Goal: Check status: Check status

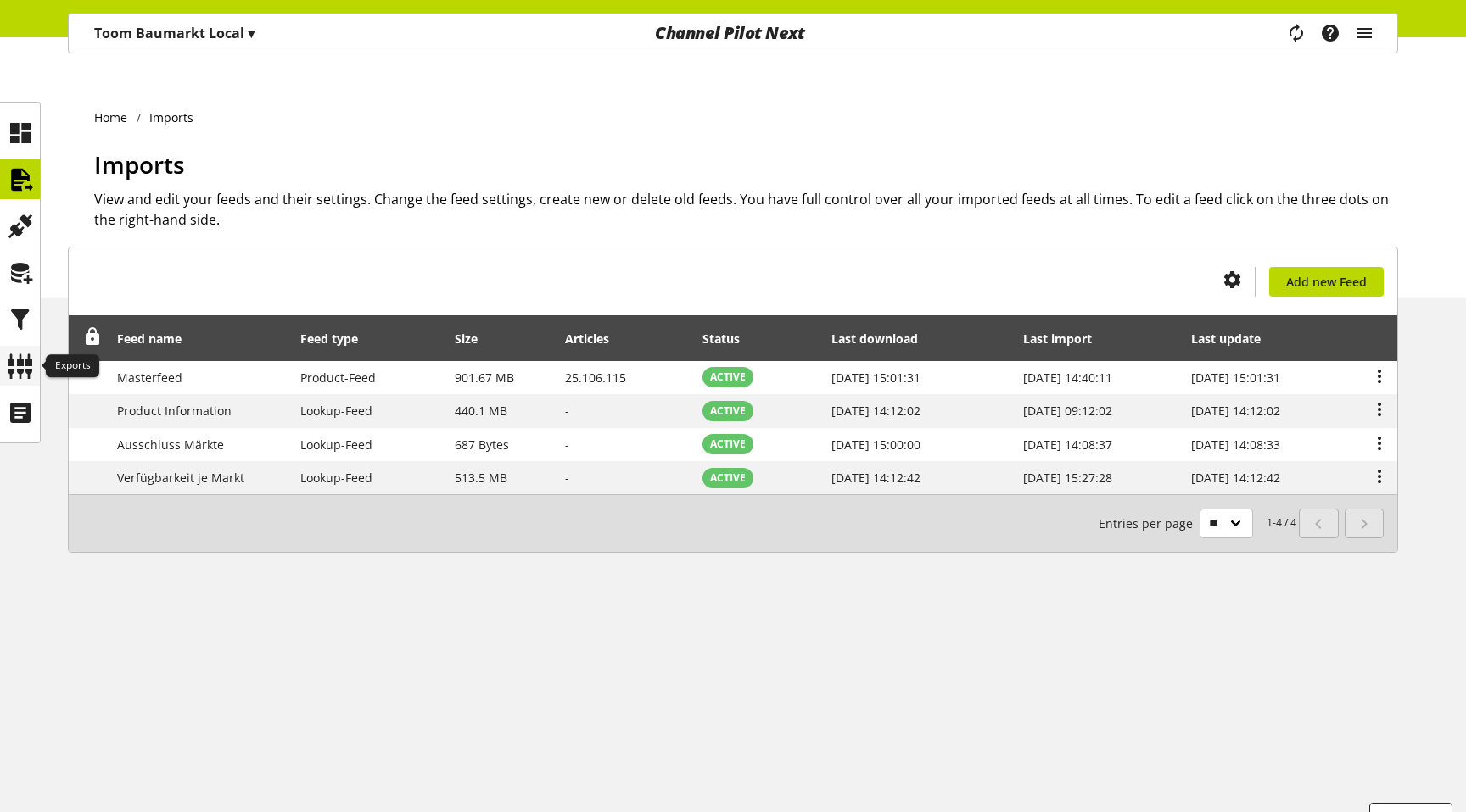
click at [28, 370] on icon at bounding box center [20, 366] width 28 height 34
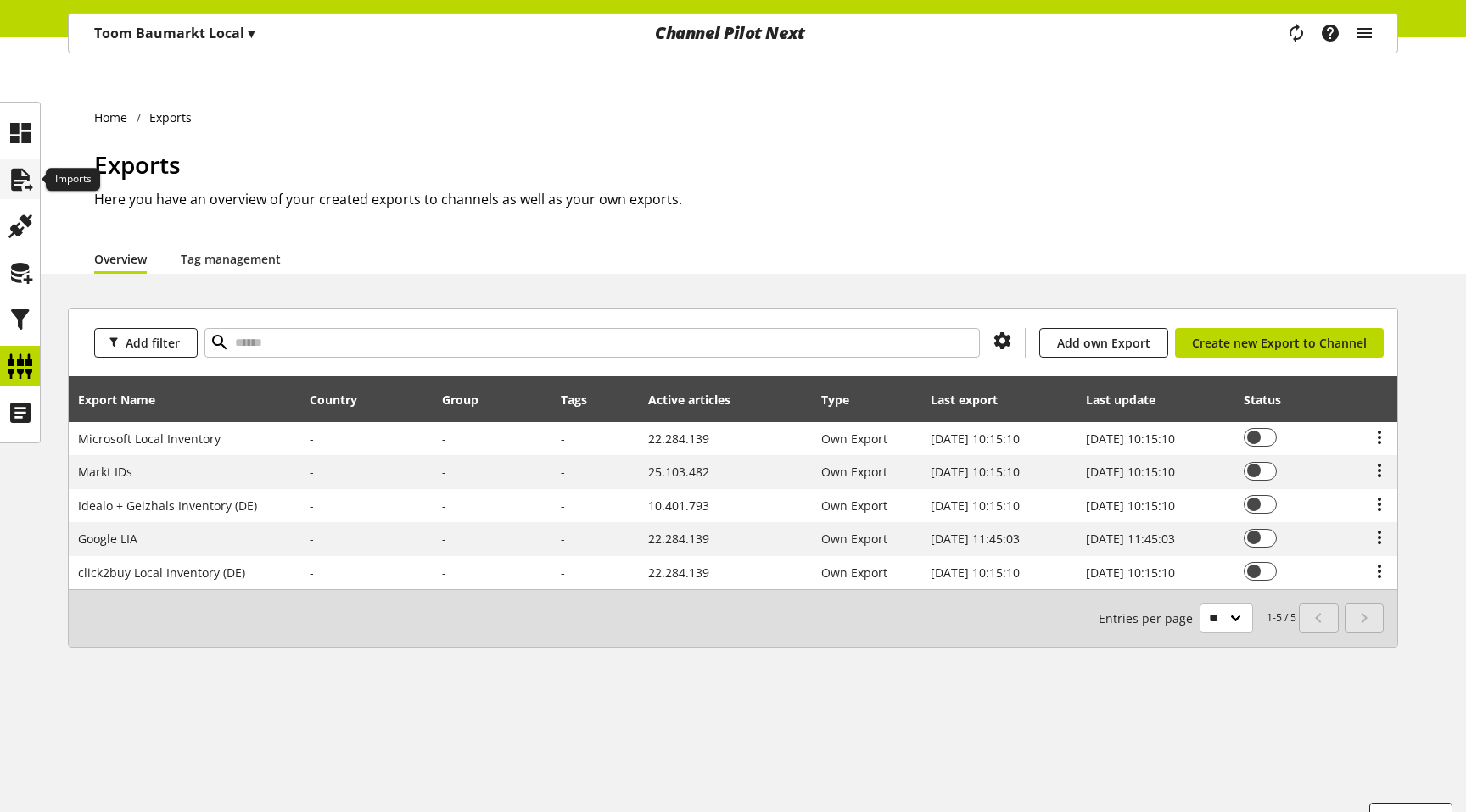
click at [15, 193] on icon at bounding box center [20, 180] width 28 height 34
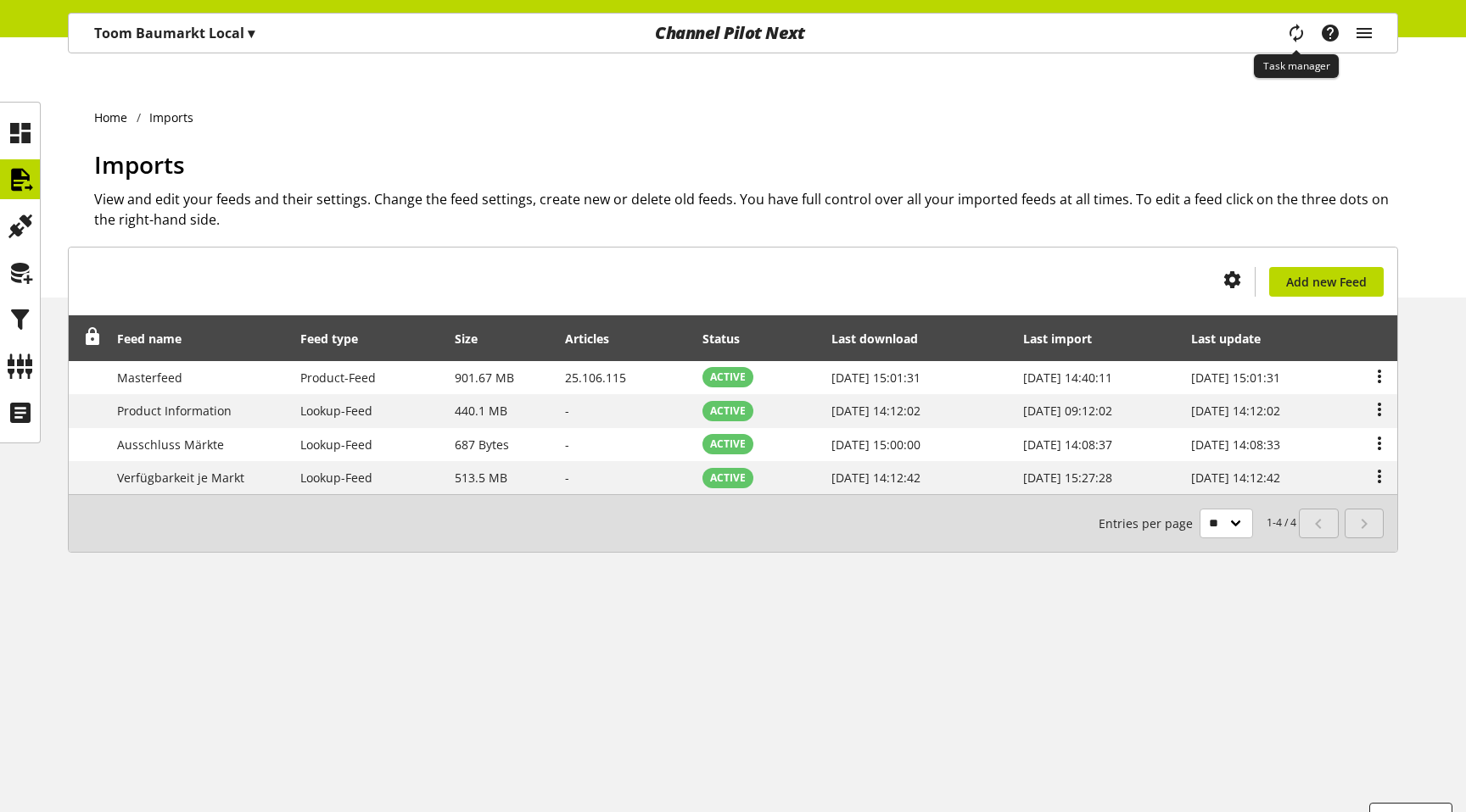
click at [1294, 28] on icon "main navigation" at bounding box center [1296, 32] width 33 height 36
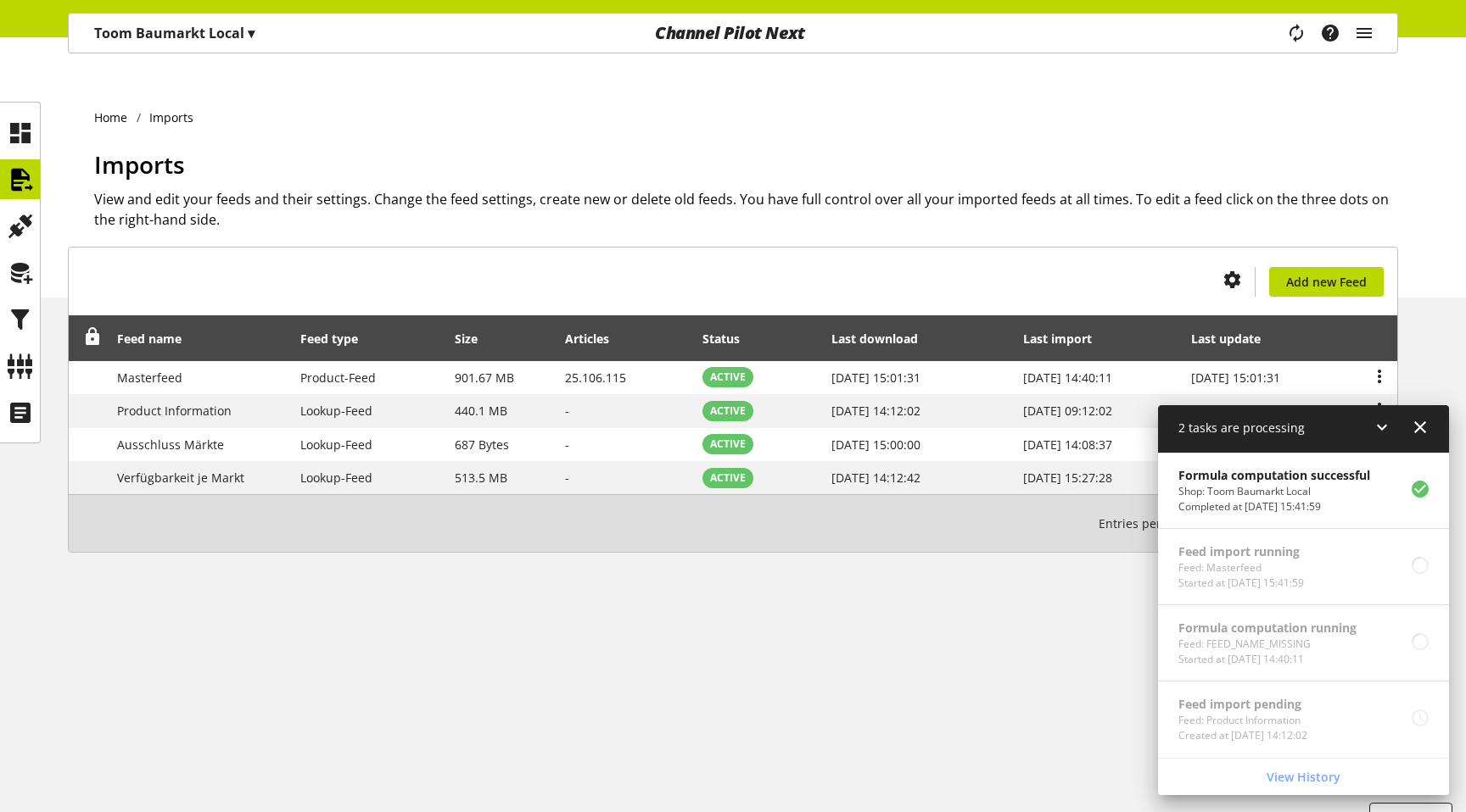
click at [1421, 432] on icon at bounding box center [1420, 427] width 20 height 30
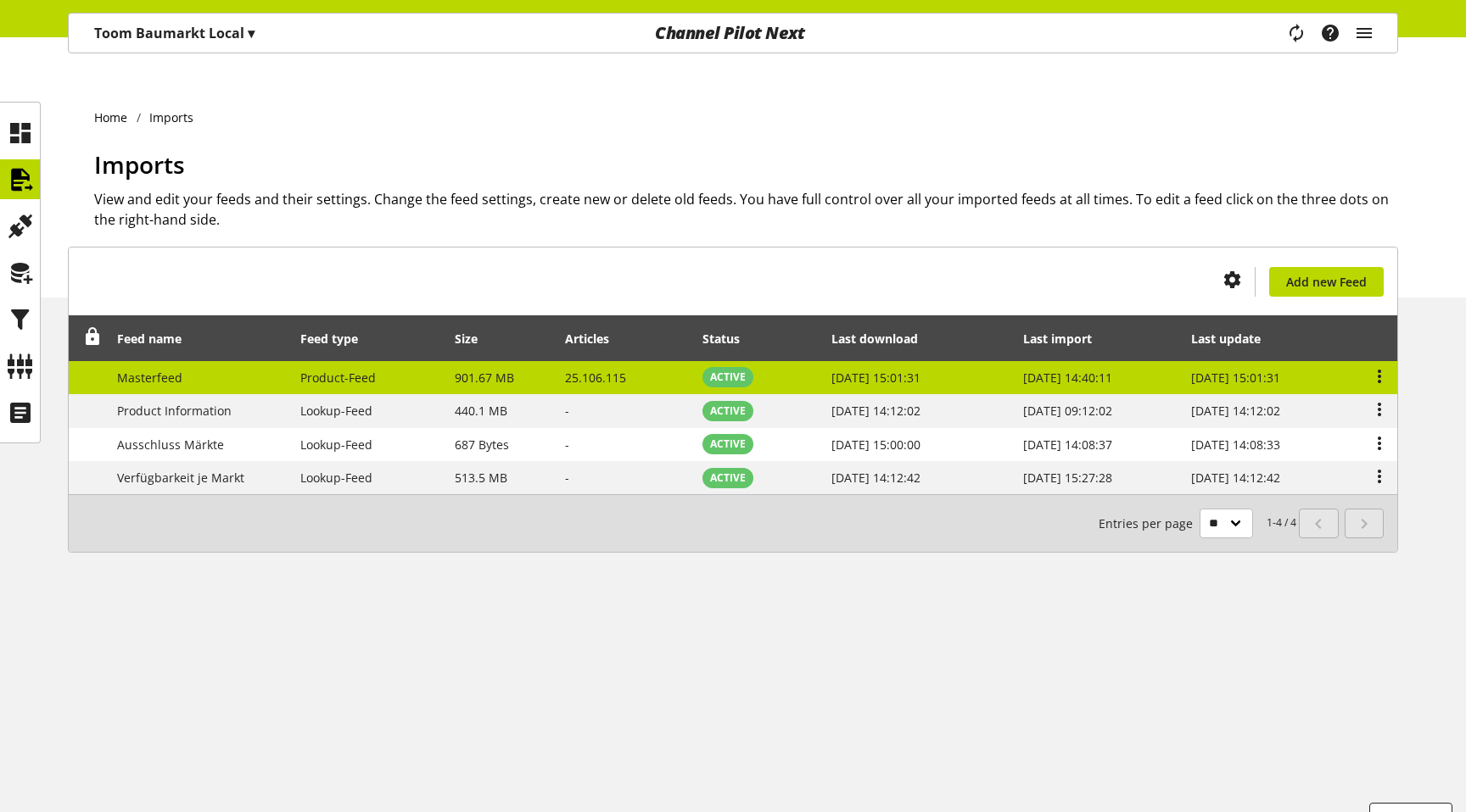
drag, startPoint x: 1006, startPoint y: 346, endPoint x: 1104, endPoint y: 355, distance: 98.4
click at [1104, 361] on td "[DATE] 14:40:11" at bounding box center [1098, 378] width 169 height 34
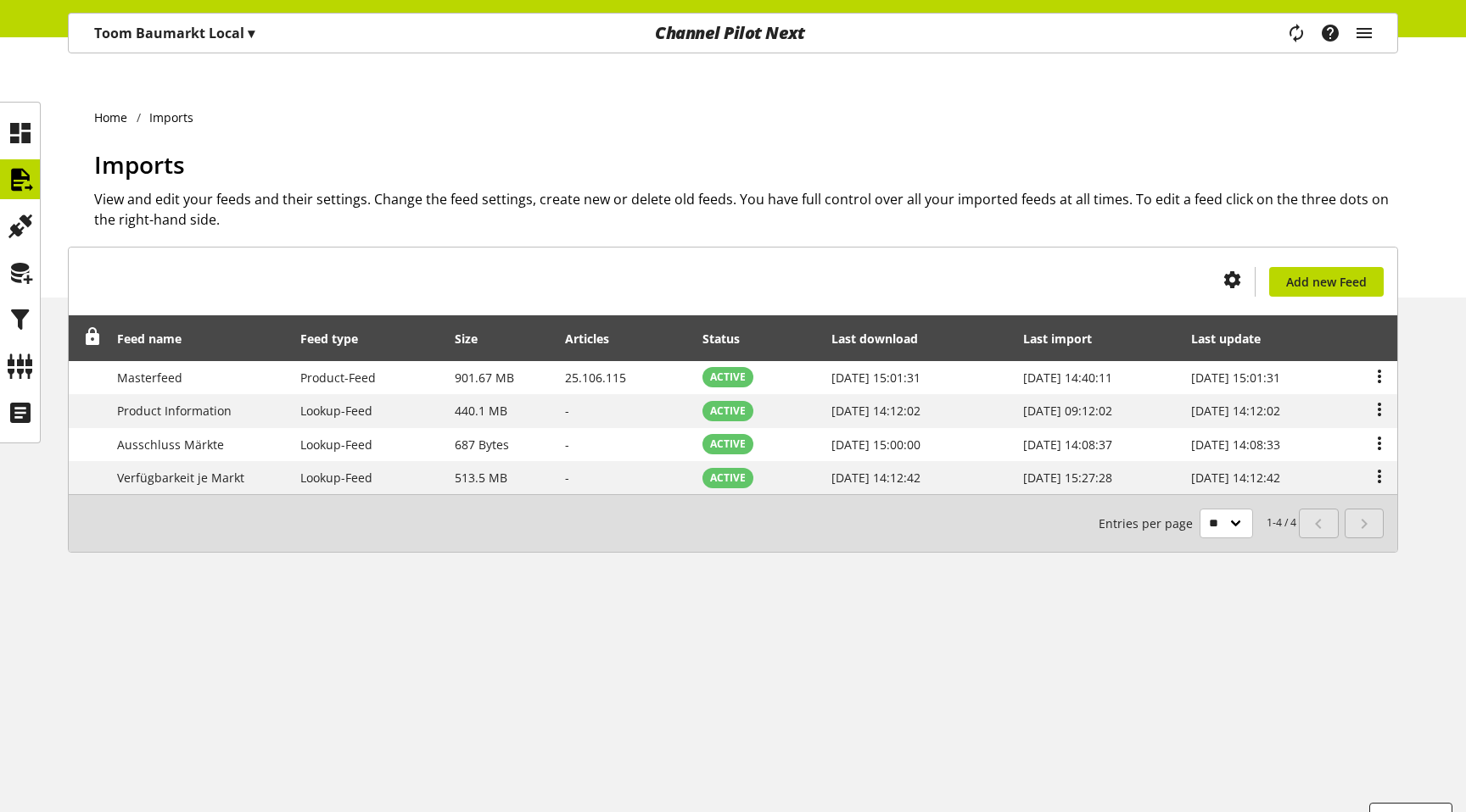
click at [1131, 189] on h2 "View and edit your feeds and their settings. Change the feed settings, create n…" at bounding box center [746, 209] width 1304 height 41
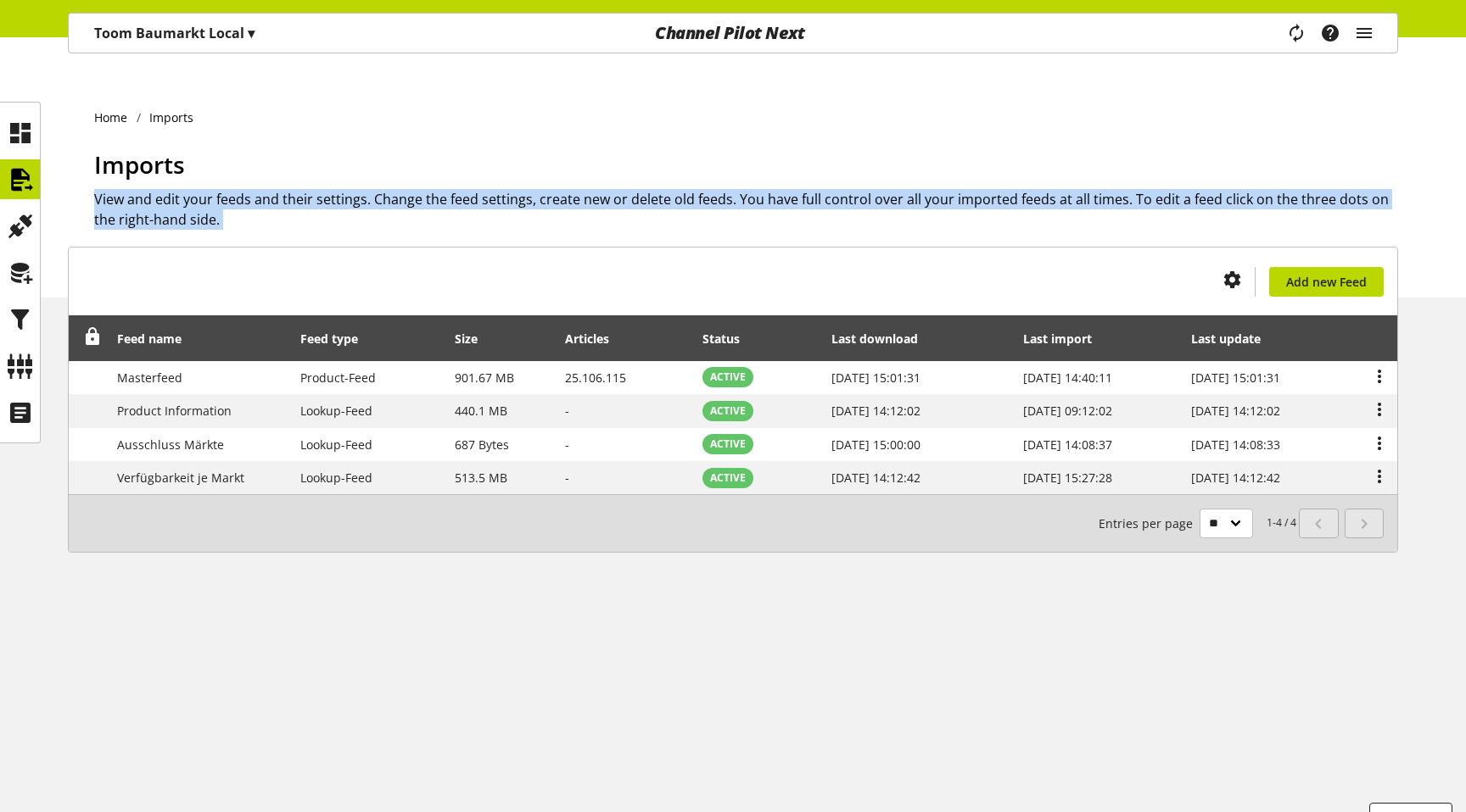
click at [1131, 189] on h2 "View and edit your feeds and their settings. Change the feed settings, create n…" at bounding box center [746, 209] width 1304 height 41
click at [1056, 669] on div "Home Imports Imports View and edit your feeds and their settings. Change the fe…" at bounding box center [733, 458] width 1466 height 775
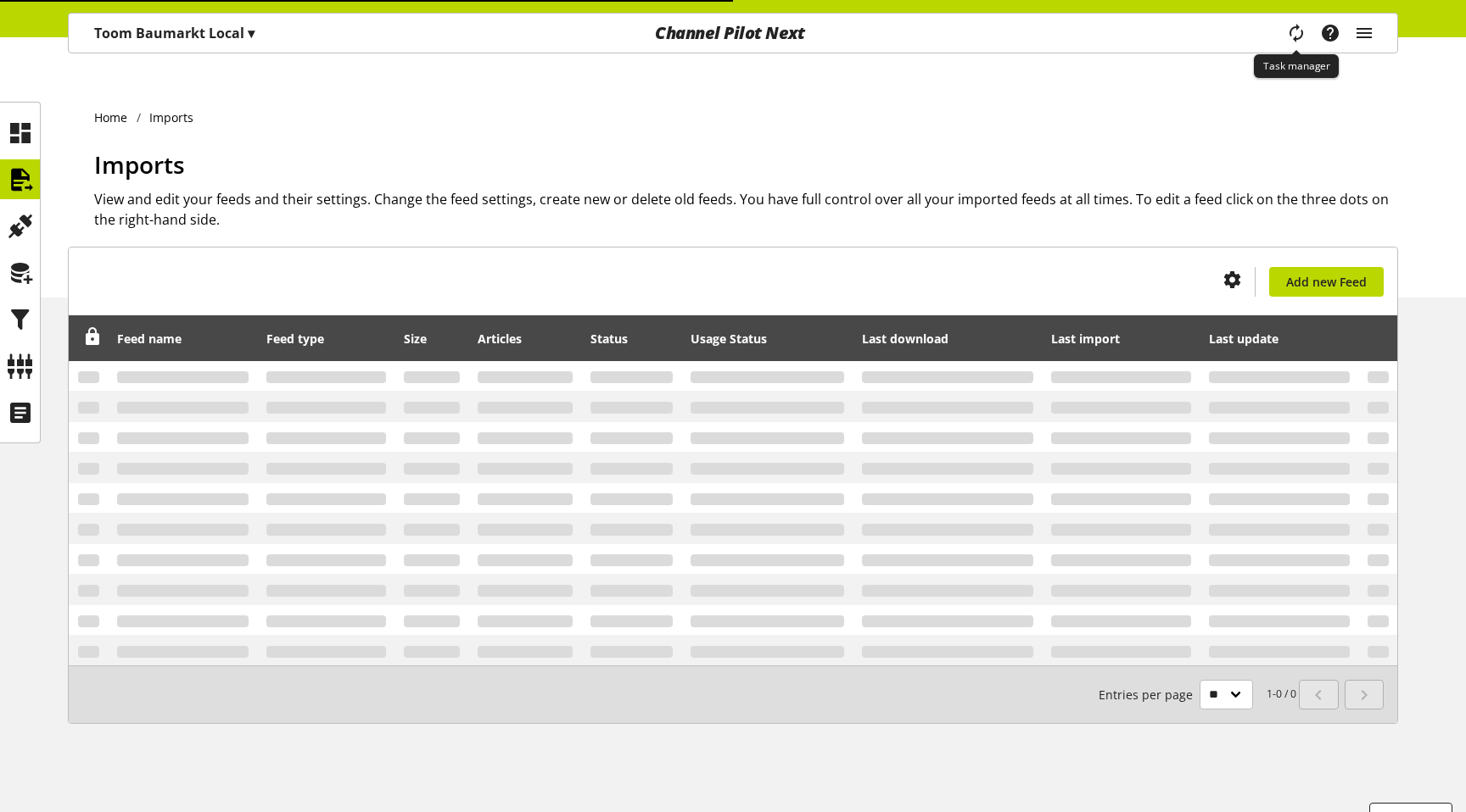
click at [1308, 38] on icon "main navigation" at bounding box center [1296, 33] width 26 height 34
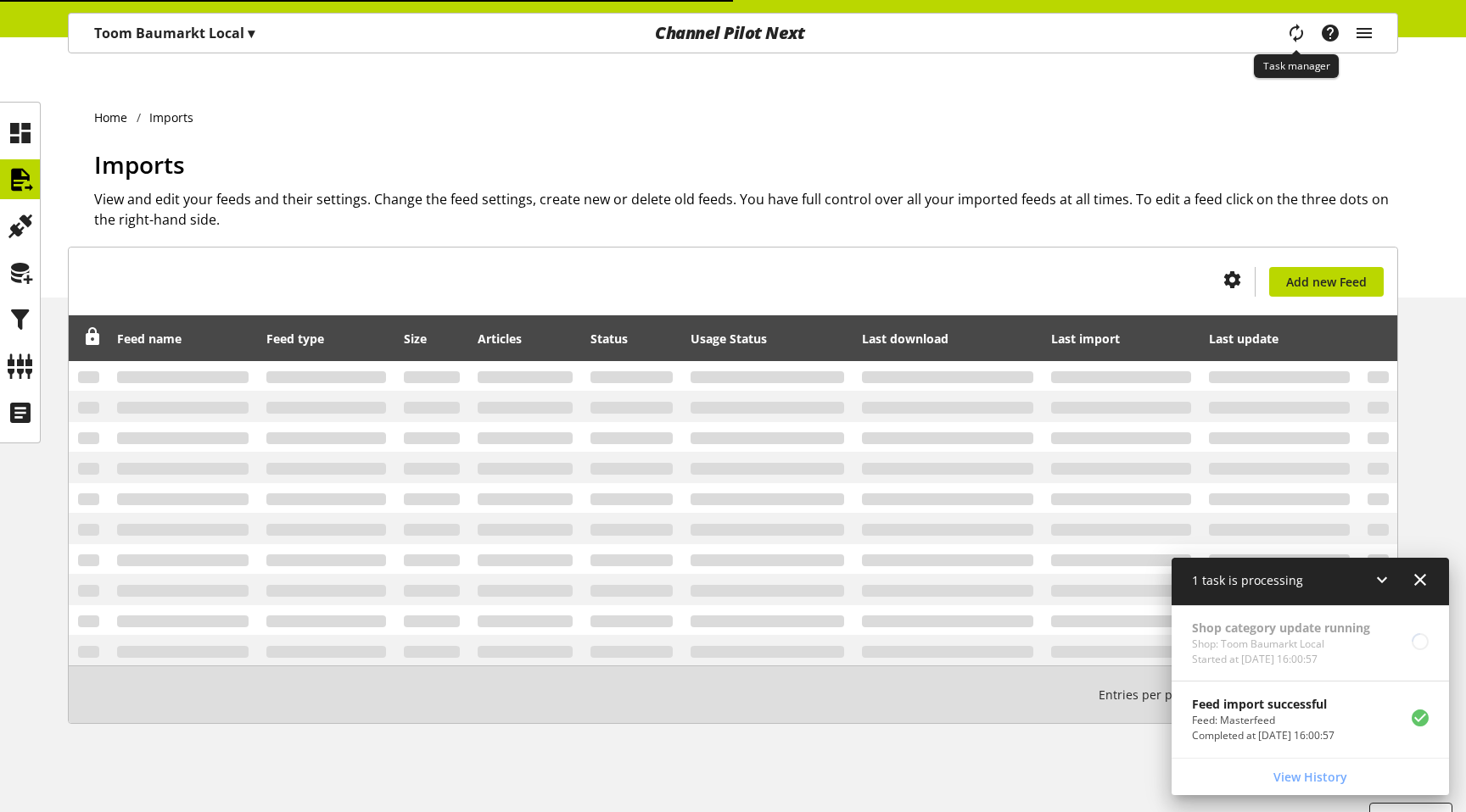
click at [1307, 38] on icon "main navigation" at bounding box center [1295, 32] width 22 height 31
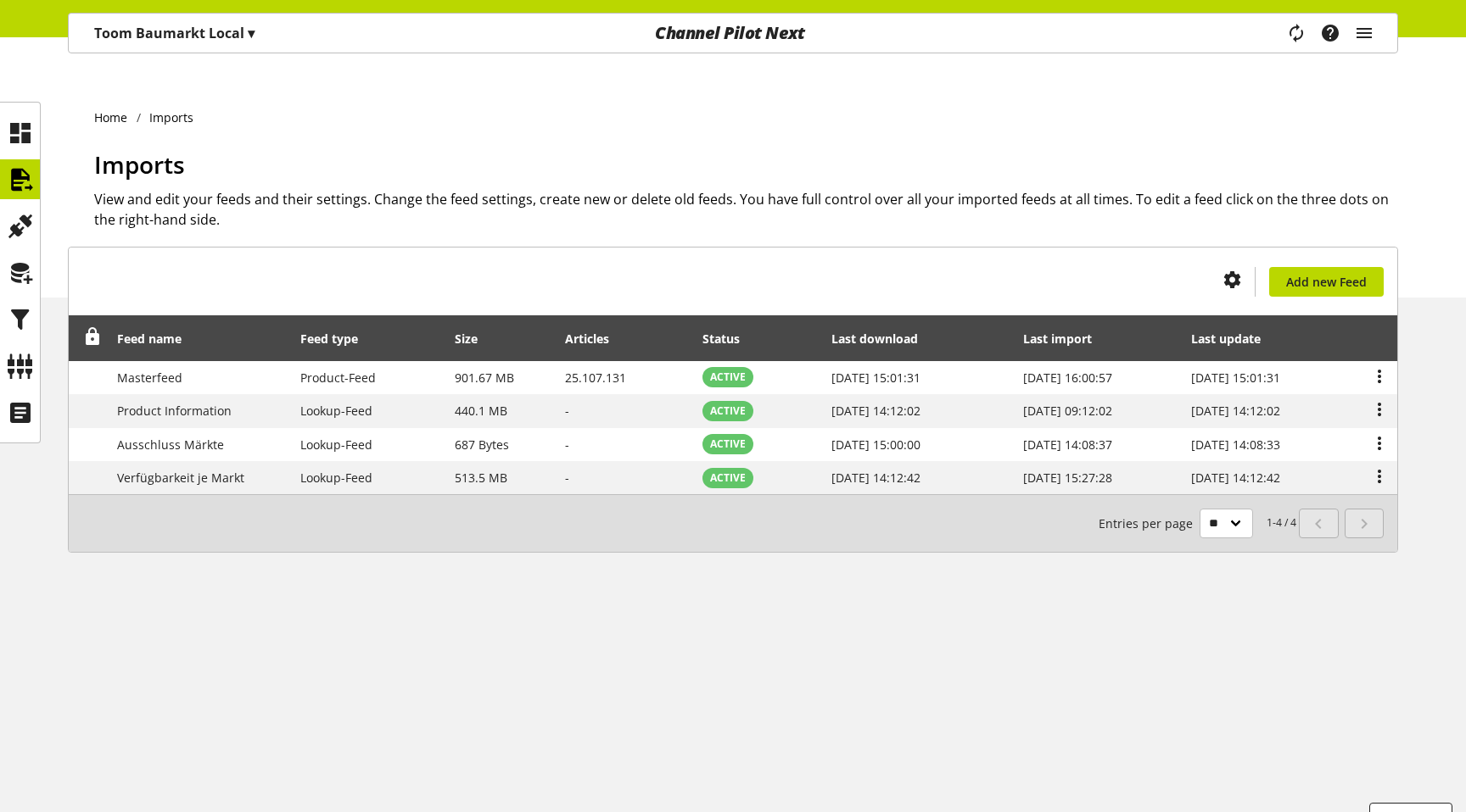
click at [1308, 31] on div "Task manager Help center [PERSON_NAME] [PERSON_NAME][EMAIL_ADDRESS][PERSON_NAME…" at bounding box center [1337, 32] width 120 height 39
click at [1294, 31] on icon "main navigation" at bounding box center [1296, 33] width 31 height 36
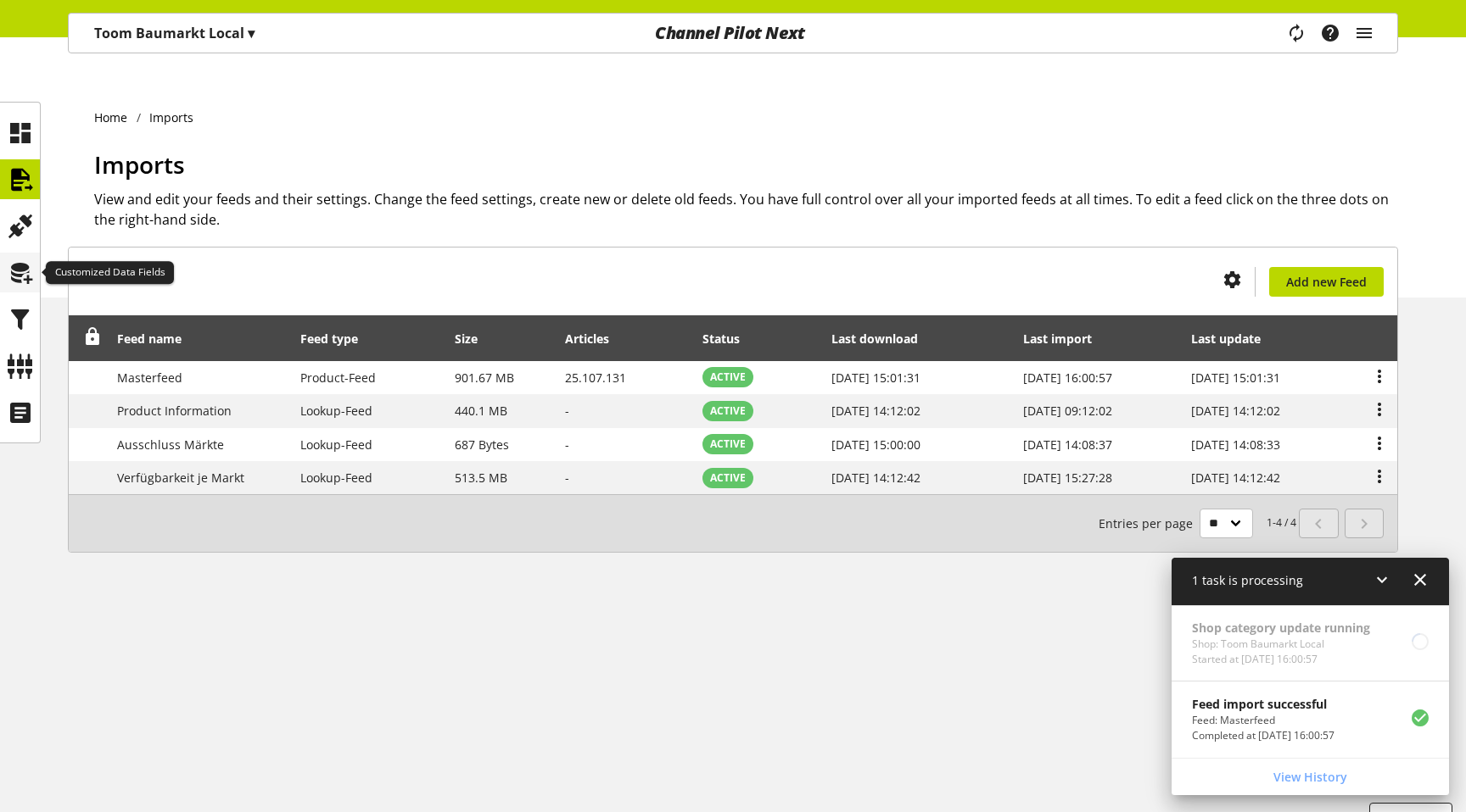
click at [14, 275] on icon at bounding box center [20, 273] width 28 height 34
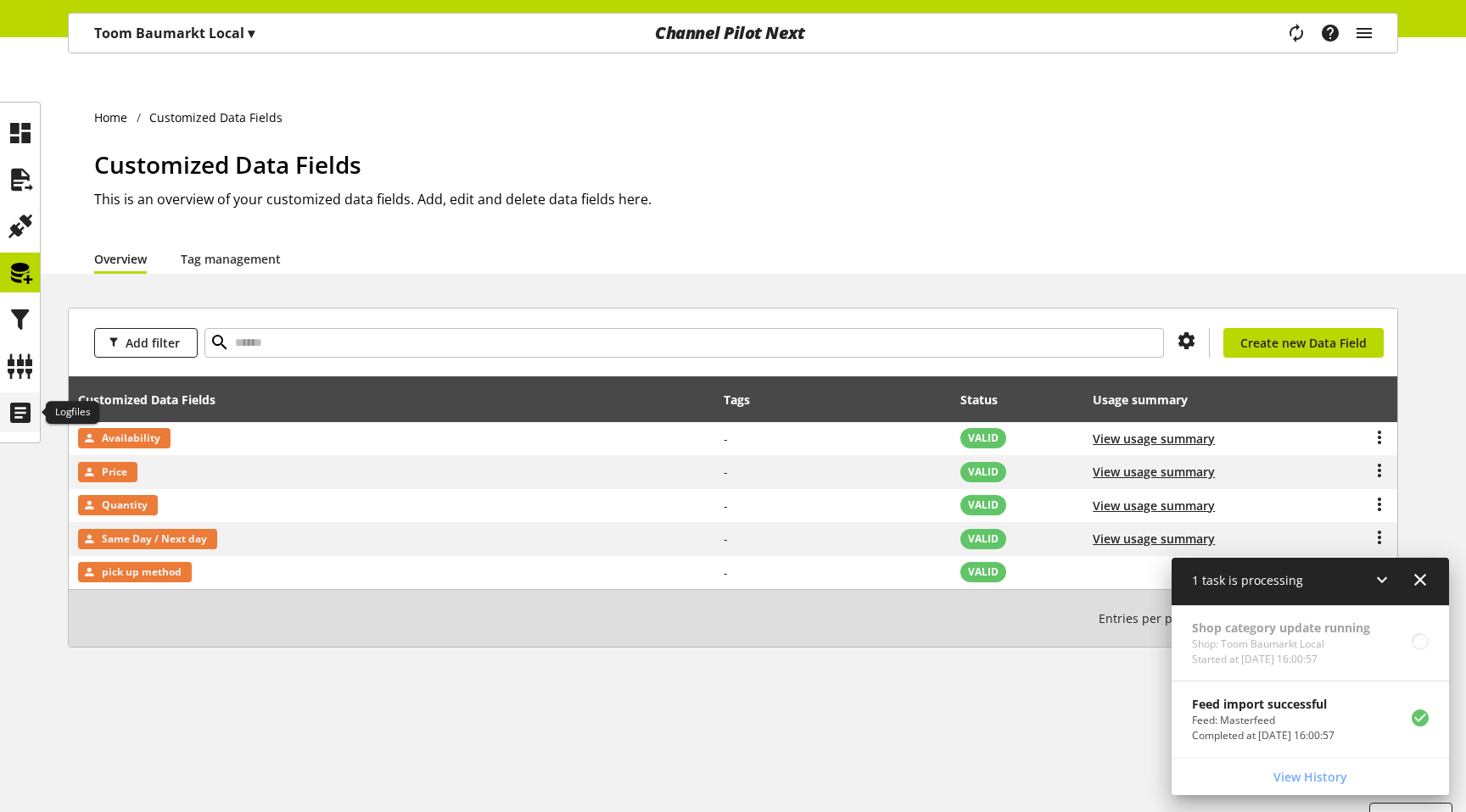
click at [20, 421] on icon at bounding box center [20, 413] width 28 height 34
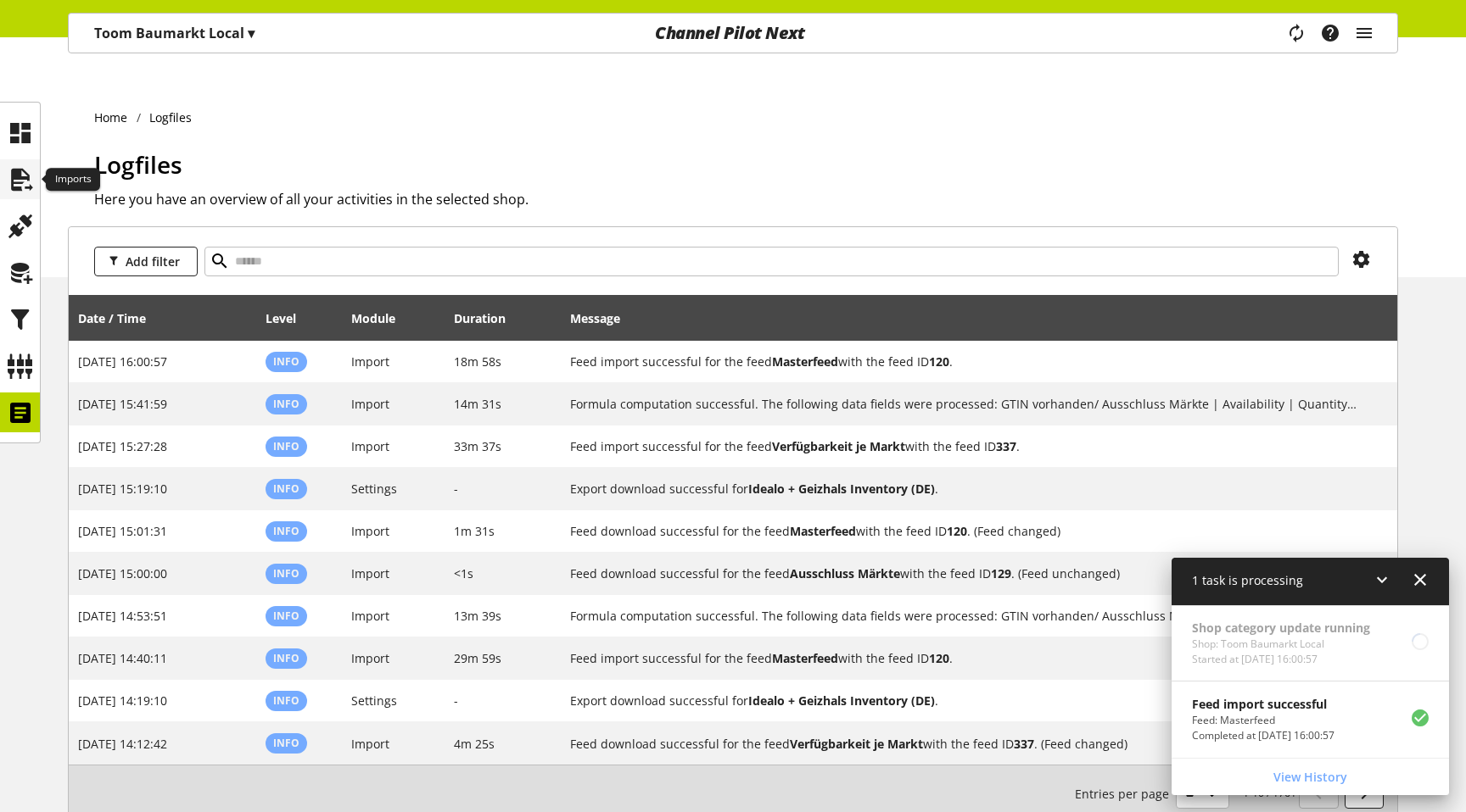
click at [24, 175] on icon at bounding box center [20, 180] width 28 height 34
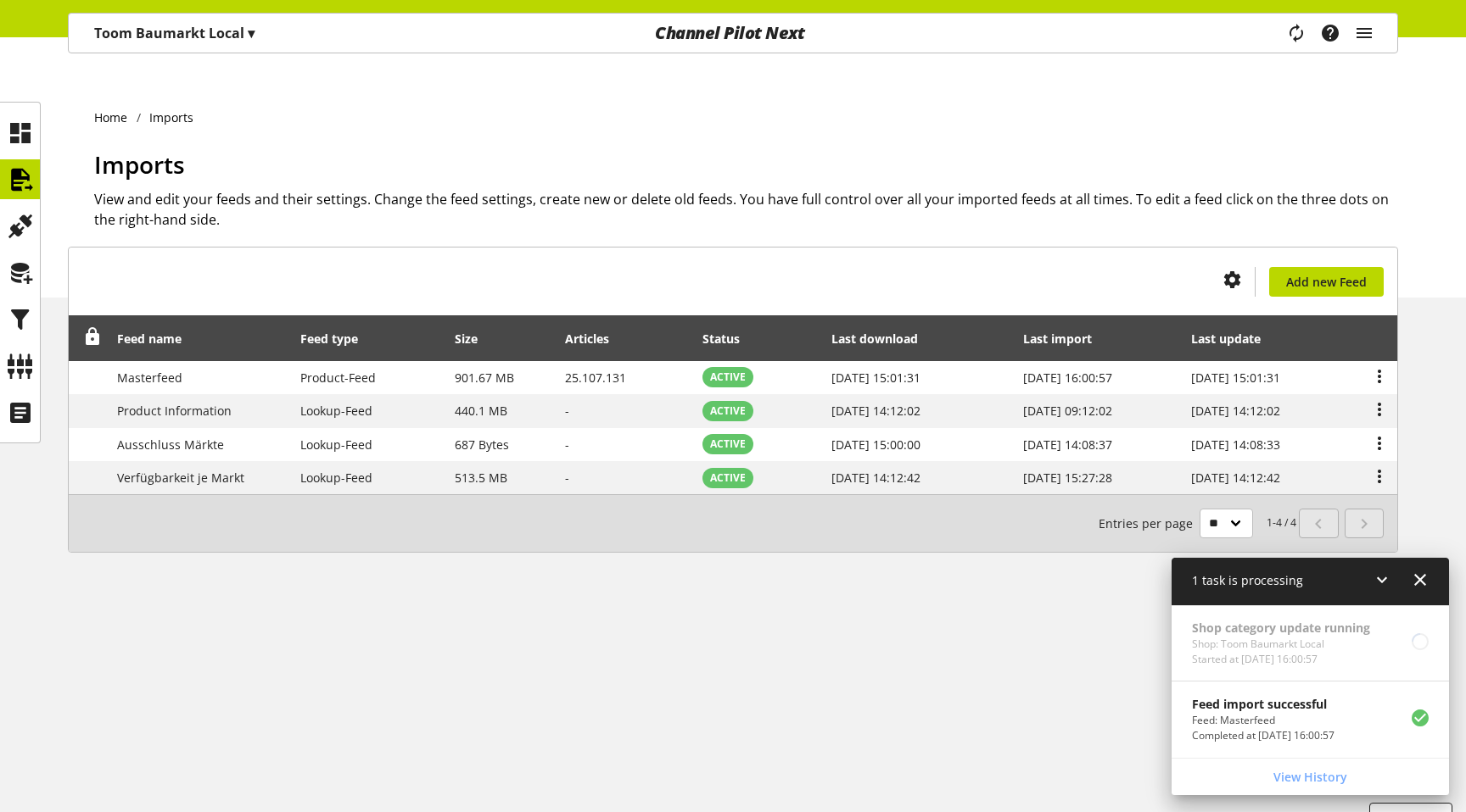
click at [1293, 652] on div "Shop category update running Shop: Toom Baumarkt Local Started at [DATE] 16:00:…" at bounding box center [1309, 643] width 277 height 76
click at [1279, 638] on div "Shop category update running Shop: Toom Baumarkt Local Started at [DATE] 16:00:…" at bounding box center [1309, 643] width 277 height 76
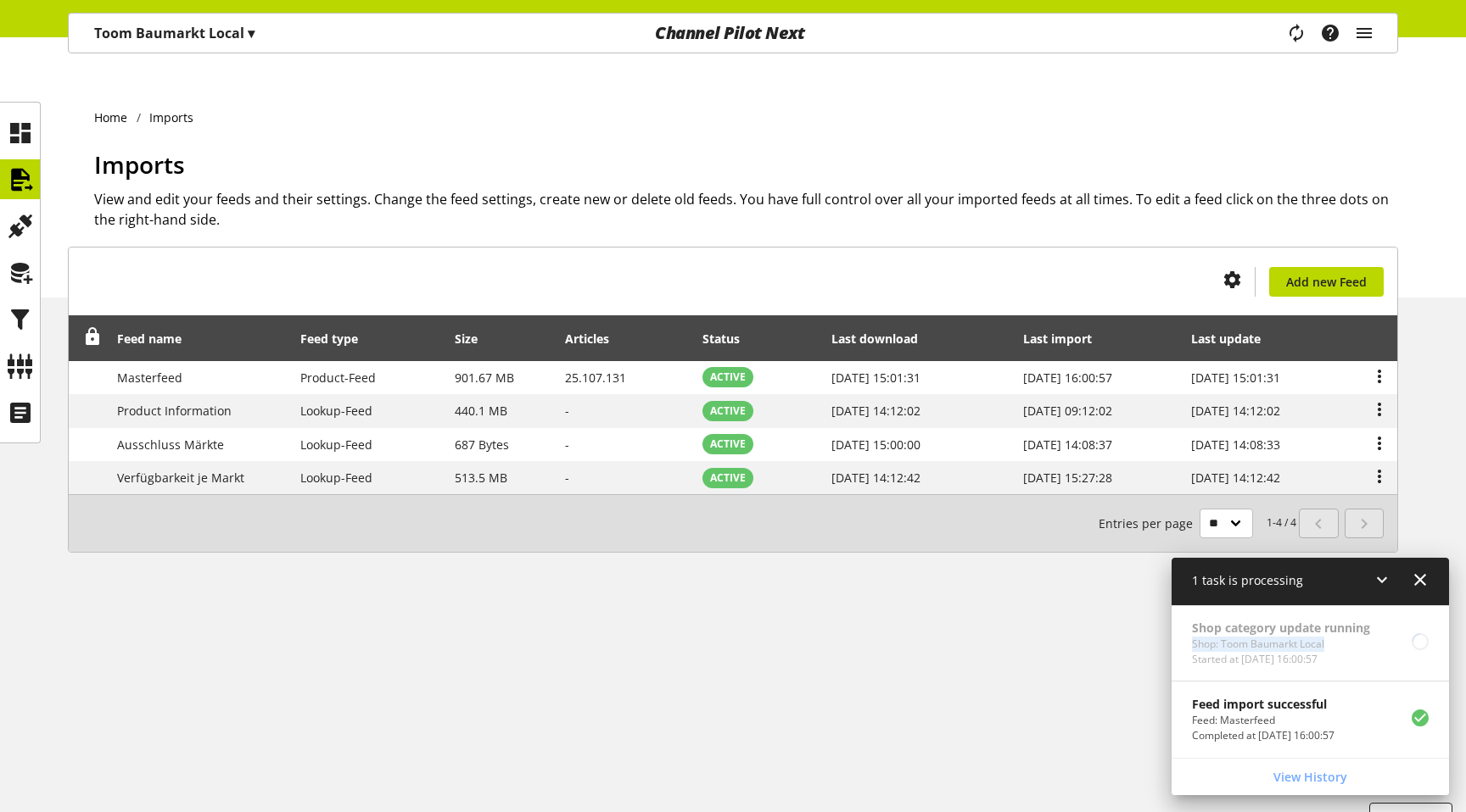
click at [1279, 638] on div "Shop category update running Shop: Toom Baumarkt Local Started at [DATE] 16:00:…" at bounding box center [1309, 643] width 277 height 76
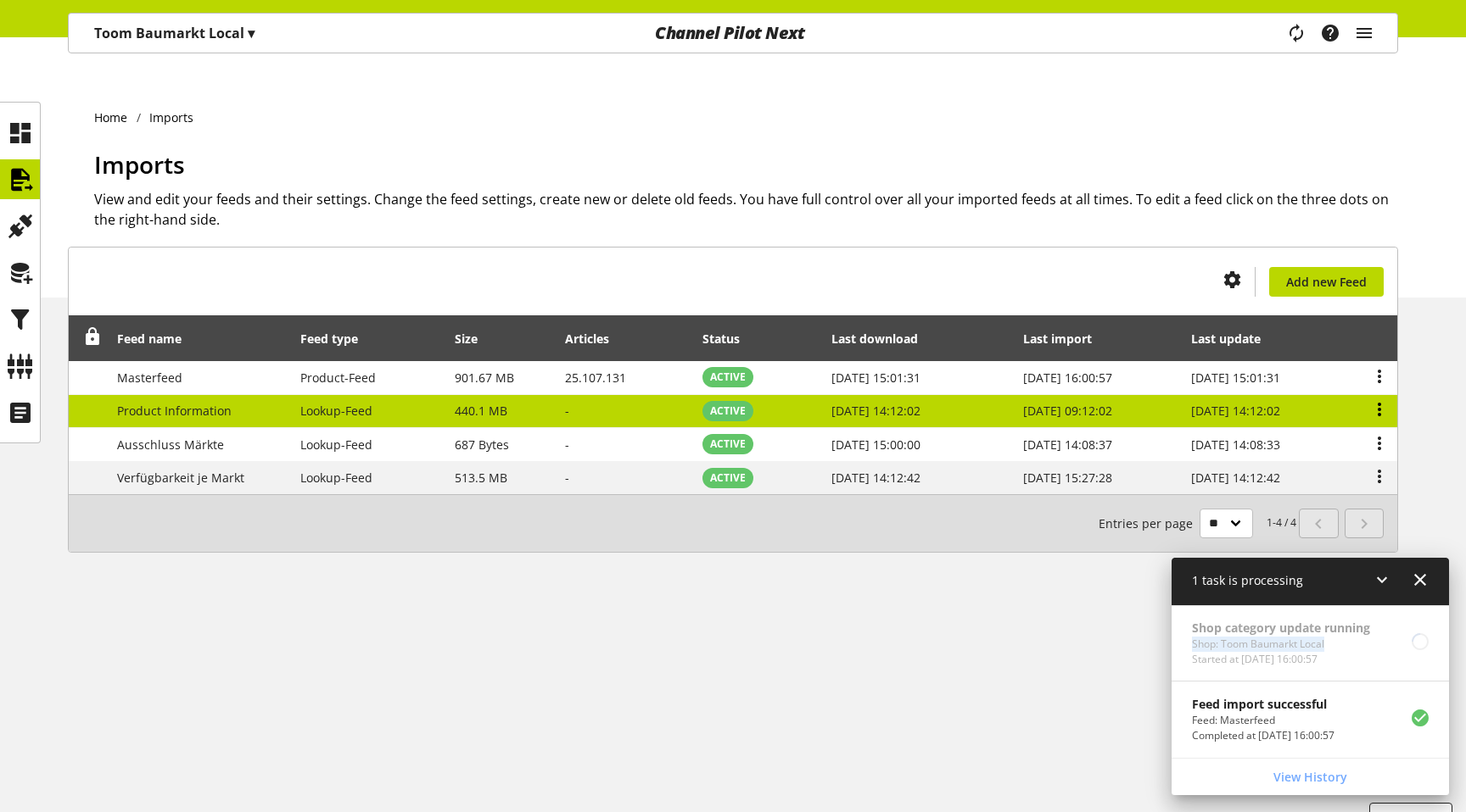
click at [1378, 395] on icon at bounding box center [1379, 410] width 20 height 30
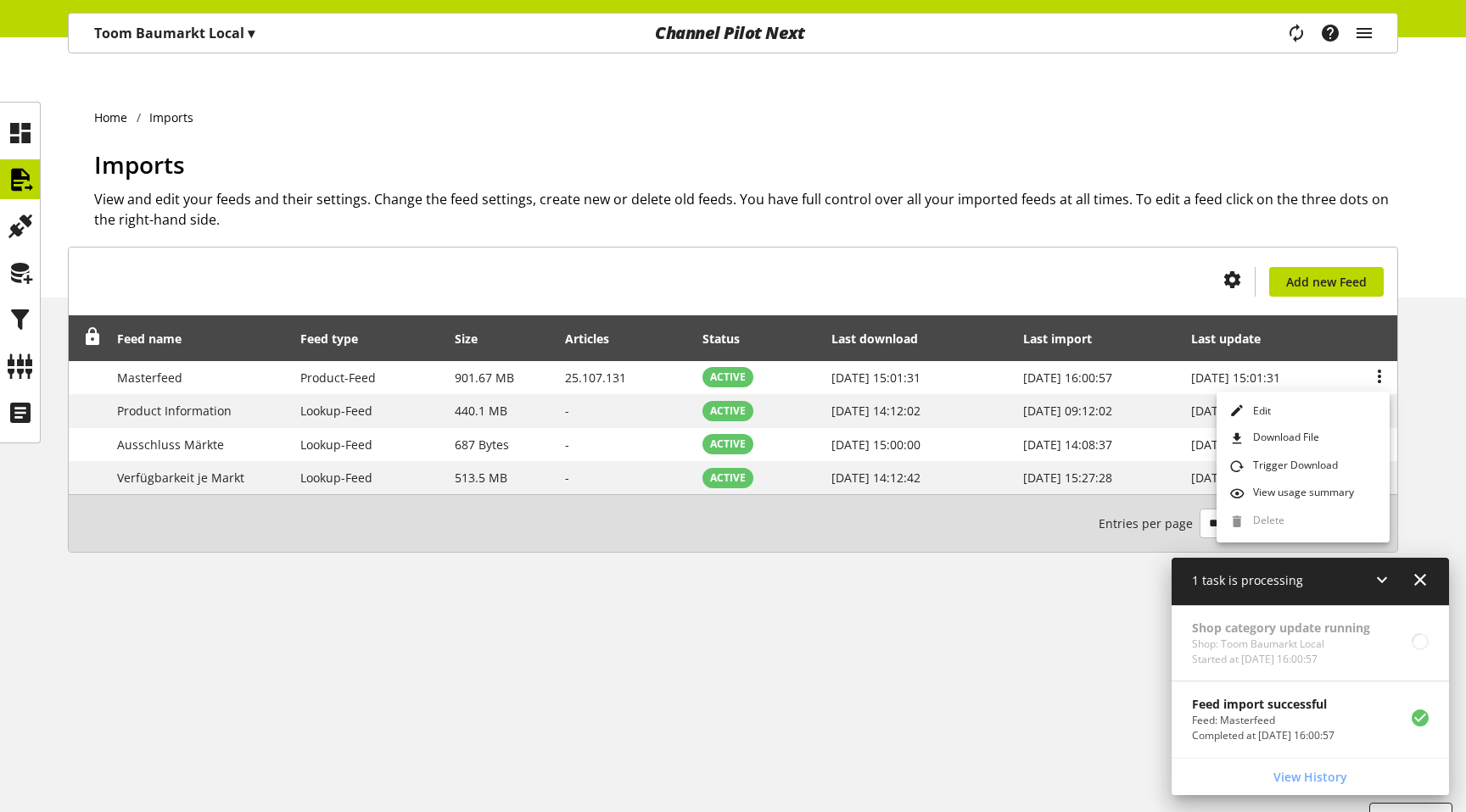
click at [1034, 603] on div "Home Imports Imports View and edit your feeds and their settings. Change the fe…" at bounding box center [733, 458] width 1466 height 775
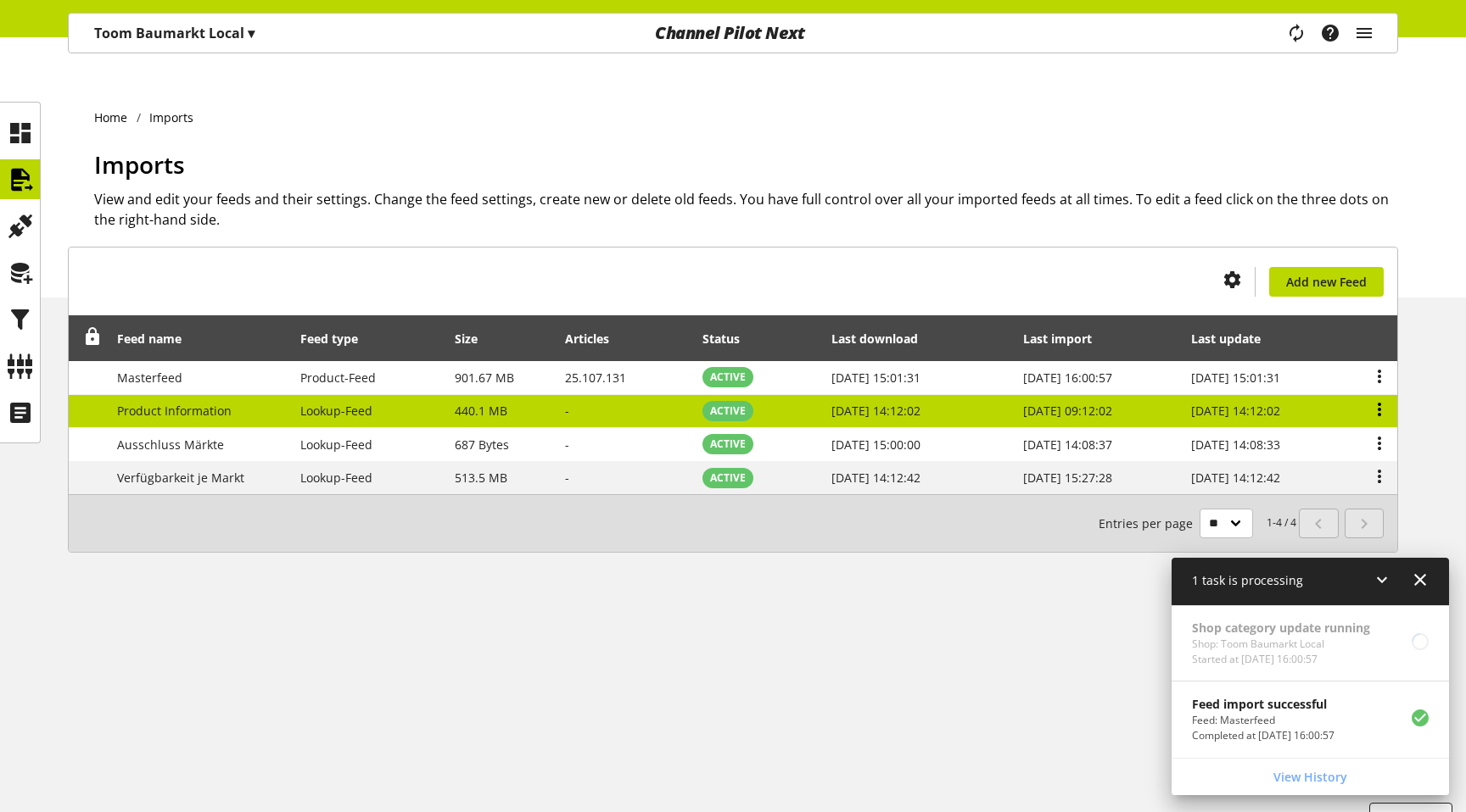
click at [1380, 395] on icon at bounding box center [1379, 410] width 20 height 30
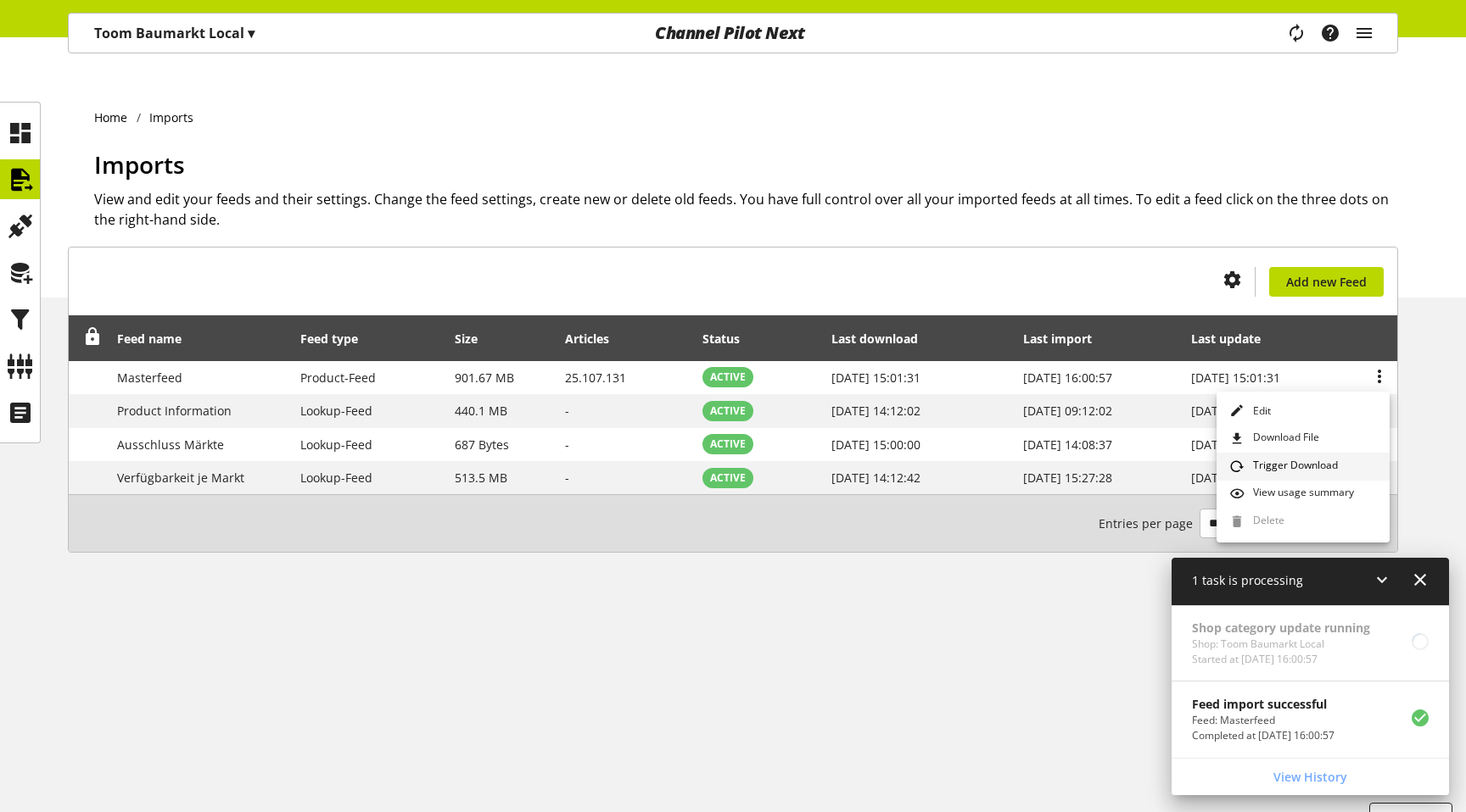
click at [1332, 464] on span "Trigger Download" at bounding box center [1291, 468] width 92 height 19
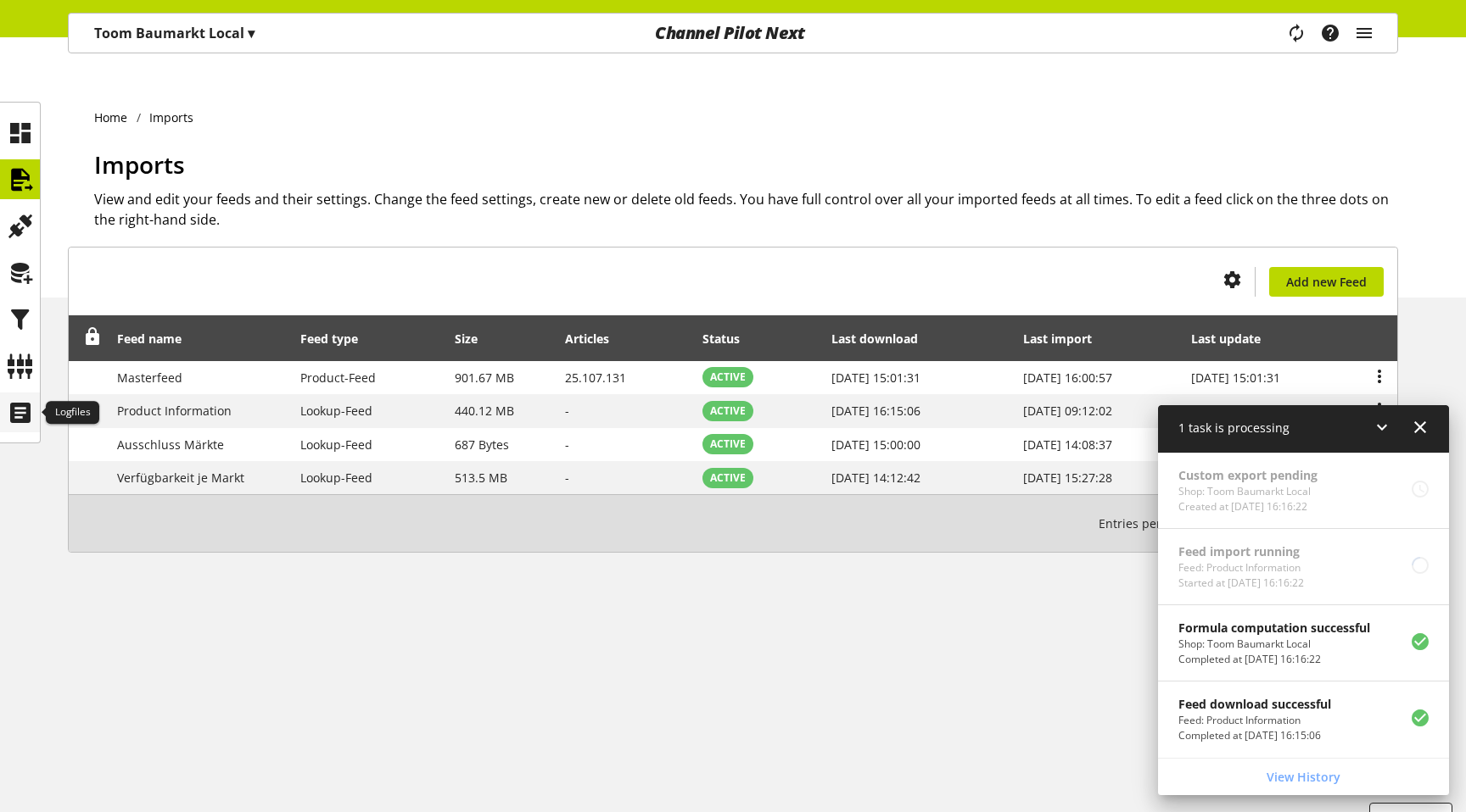
click at [25, 412] on icon at bounding box center [20, 413] width 28 height 34
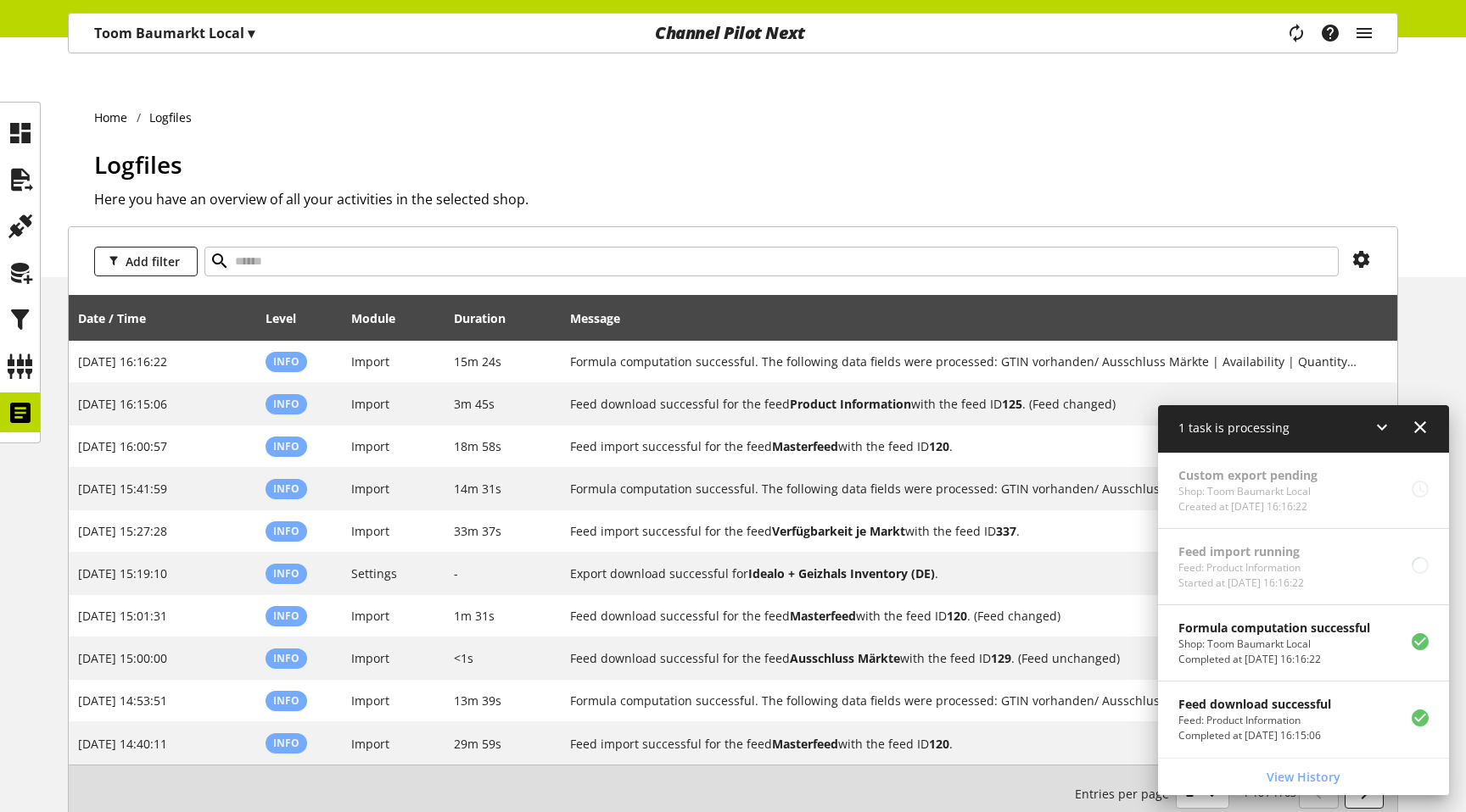
click at [1429, 433] on div "1 task is processing" at bounding box center [1303, 429] width 291 height 48
click at [1421, 420] on icon at bounding box center [1420, 427] width 20 height 30
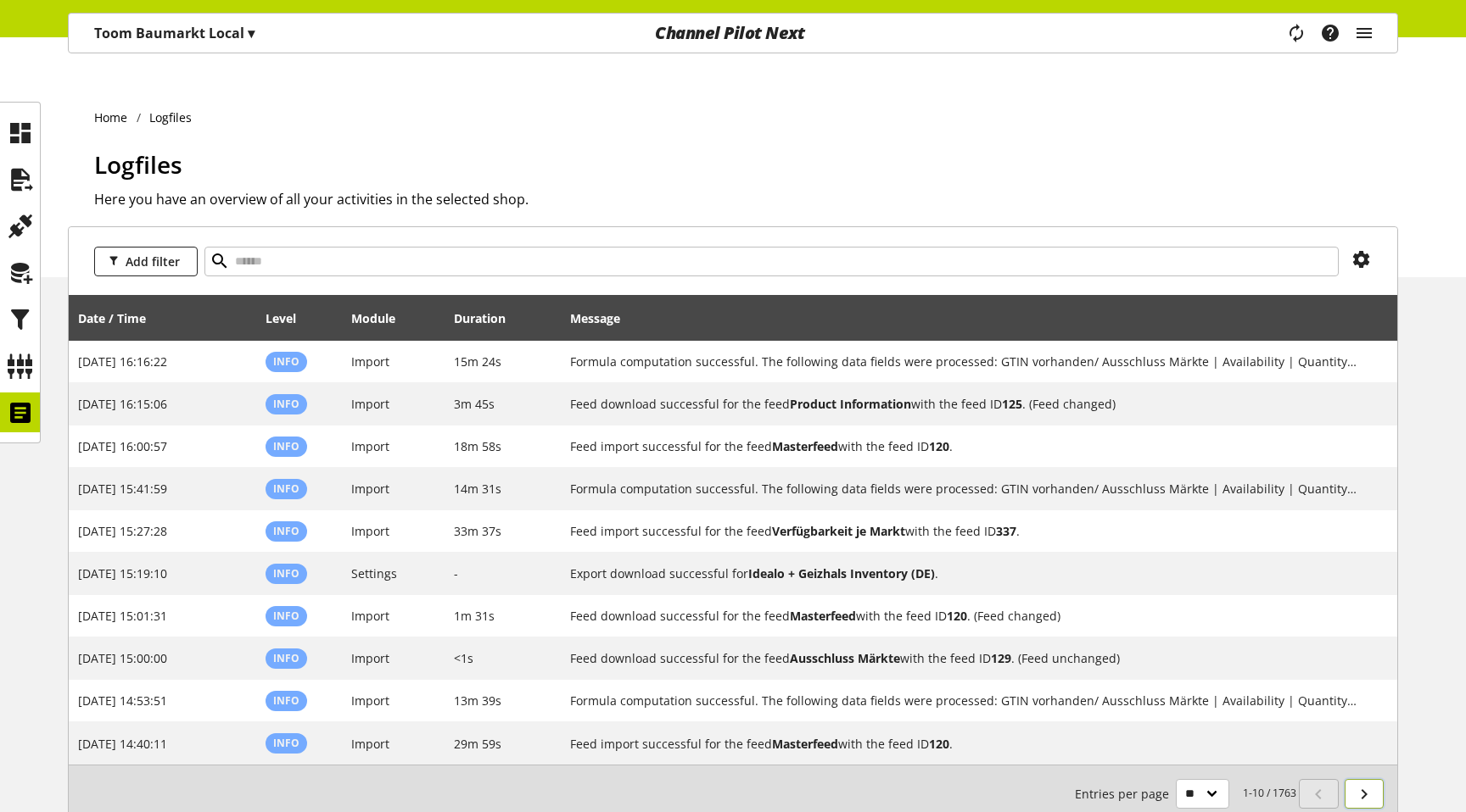
click at [1361, 779] on icon at bounding box center [1364, 794] width 20 height 30
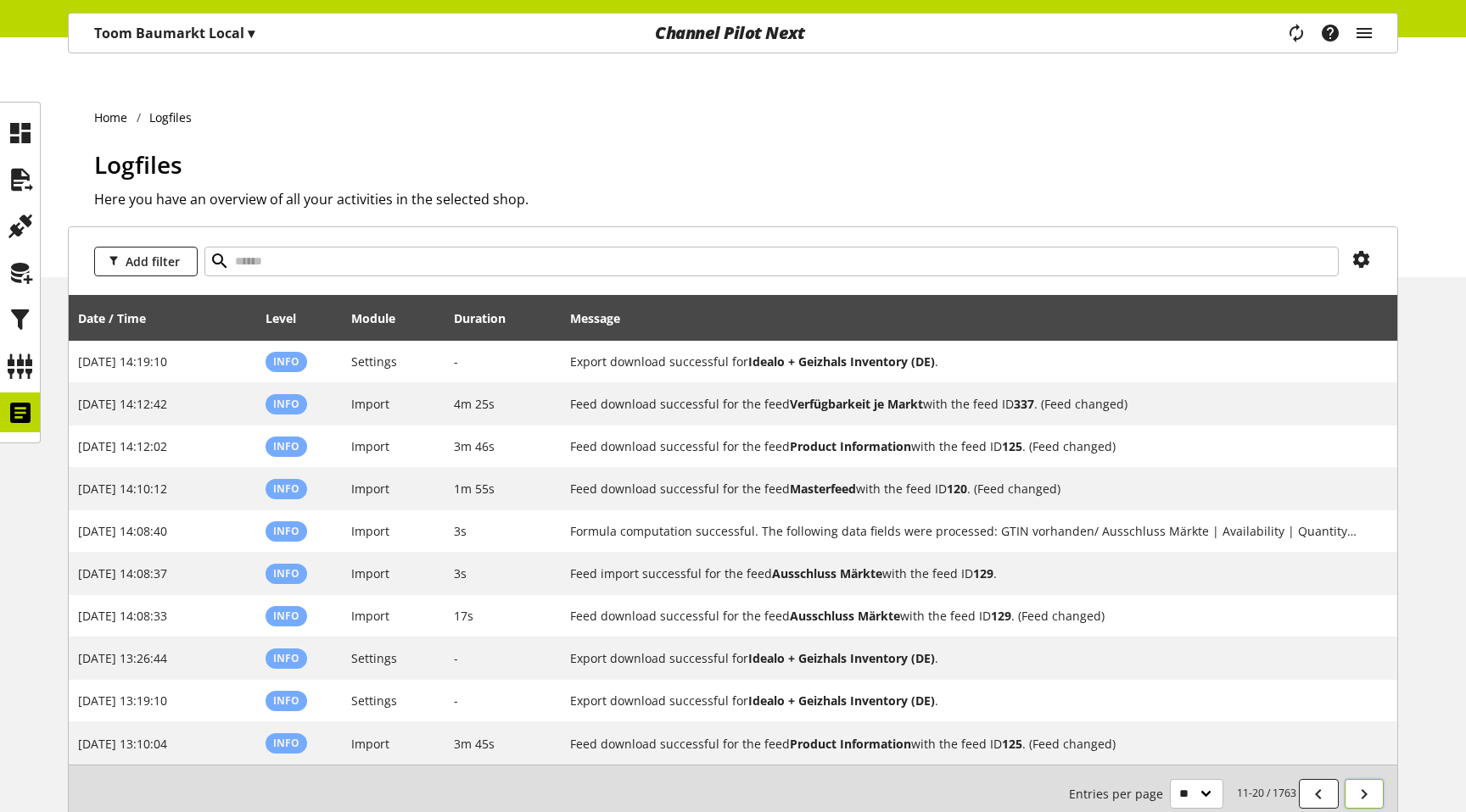
click at [1361, 779] on icon at bounding box center [1364, 794] width 20 height 30
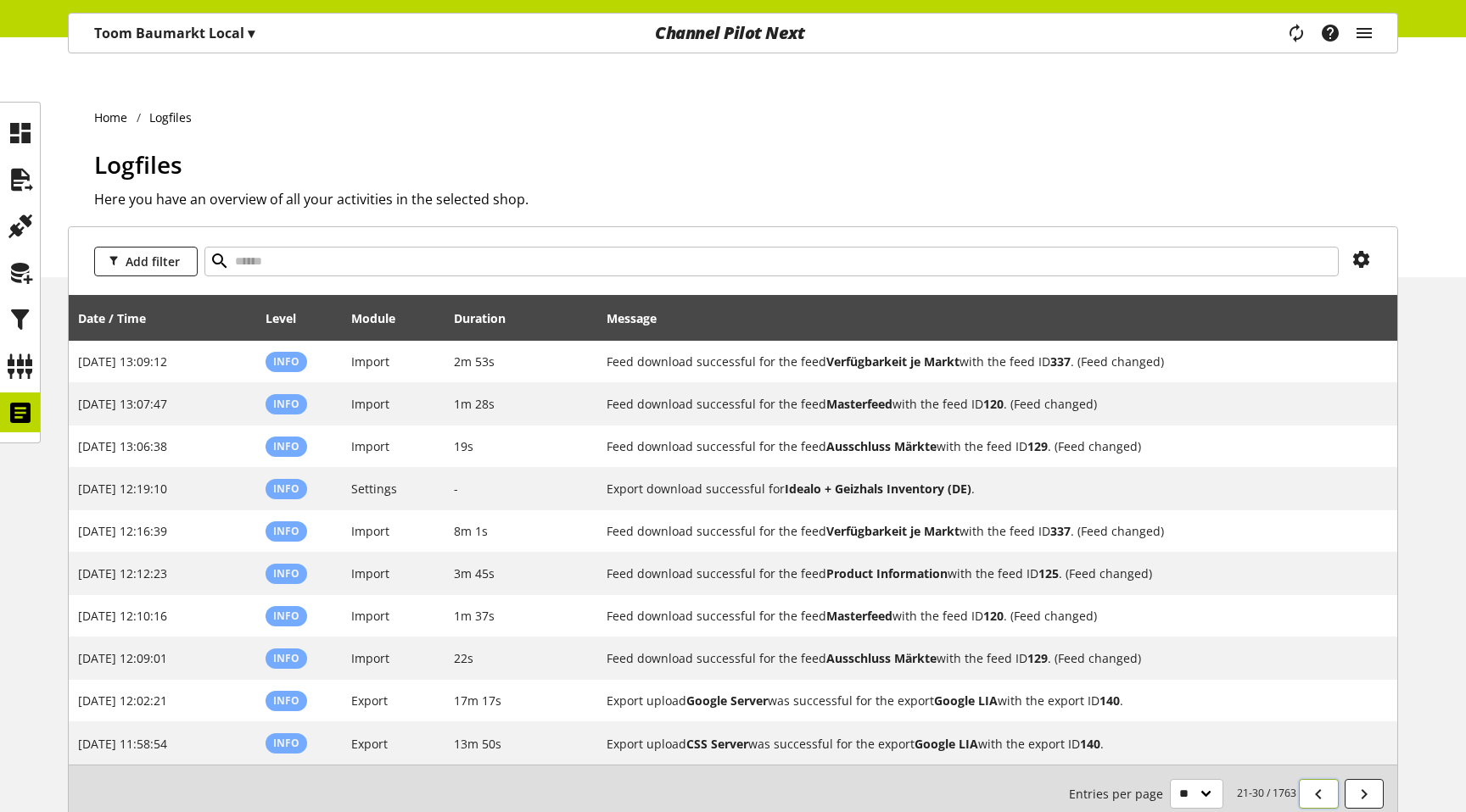
click at [1310, 779] on icon at bounding box center [1317, 794] width 20 height 30
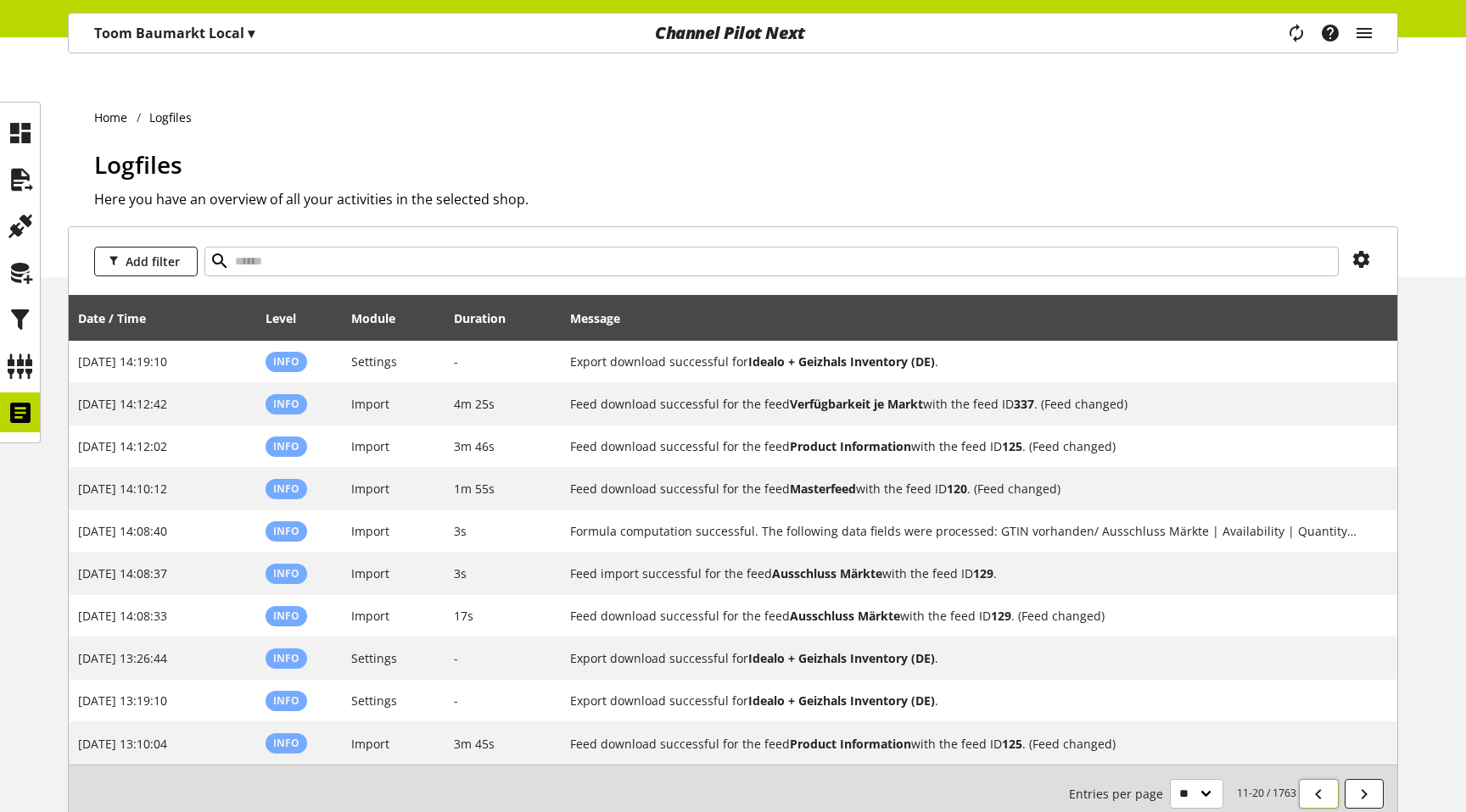
click at [1310, 779] on icon at bounding box center [1317, 794] width 20 height 30
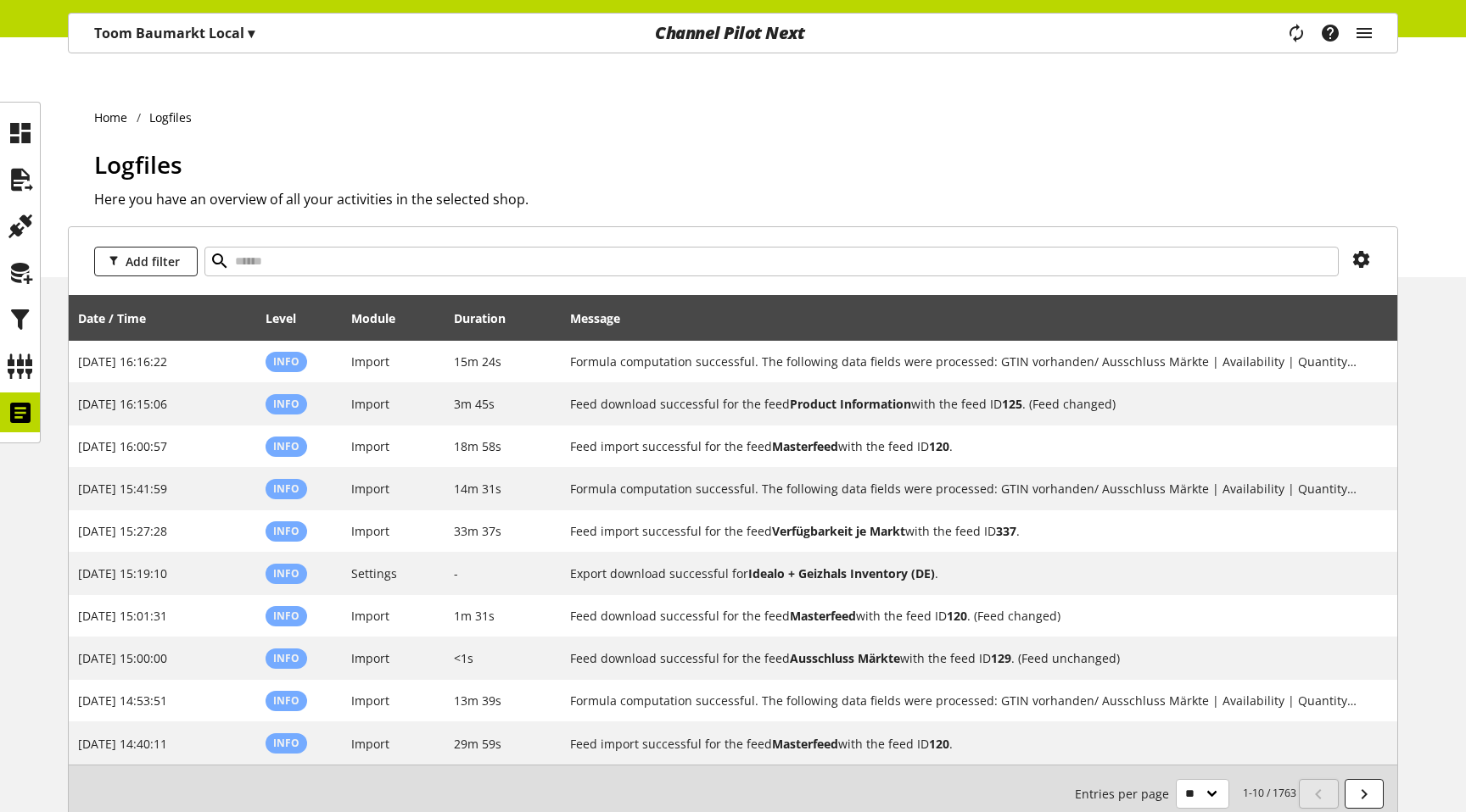
click at [1310, 779] on icon at bounding box center [1317, 794] width 20 height 30
click at [11, 171] on icon at bounding box center [20, 180] width 28 height 34
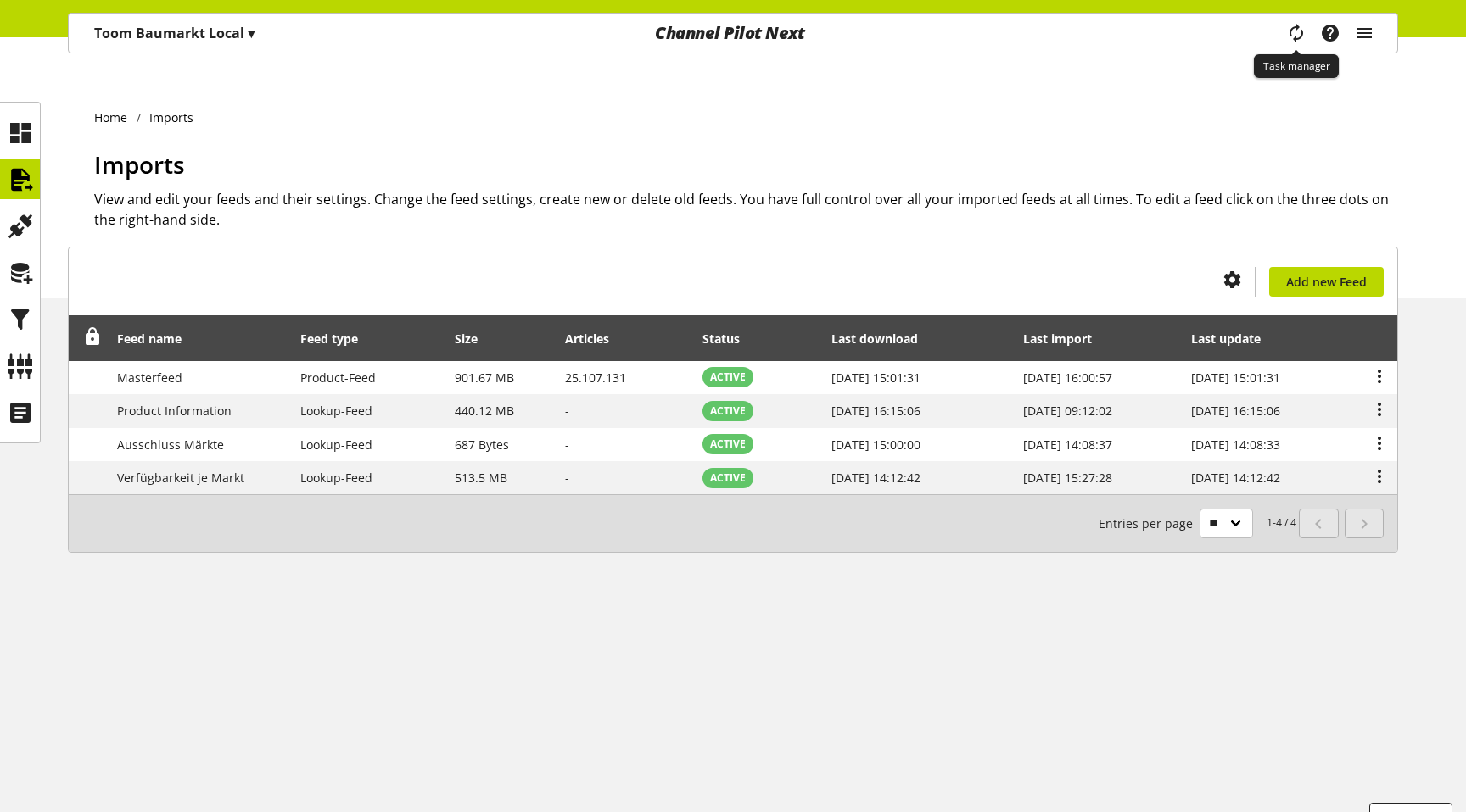
click at [1301, 37] on icon "main navigation" at bounding box center [1296, 32] width 25 height 33
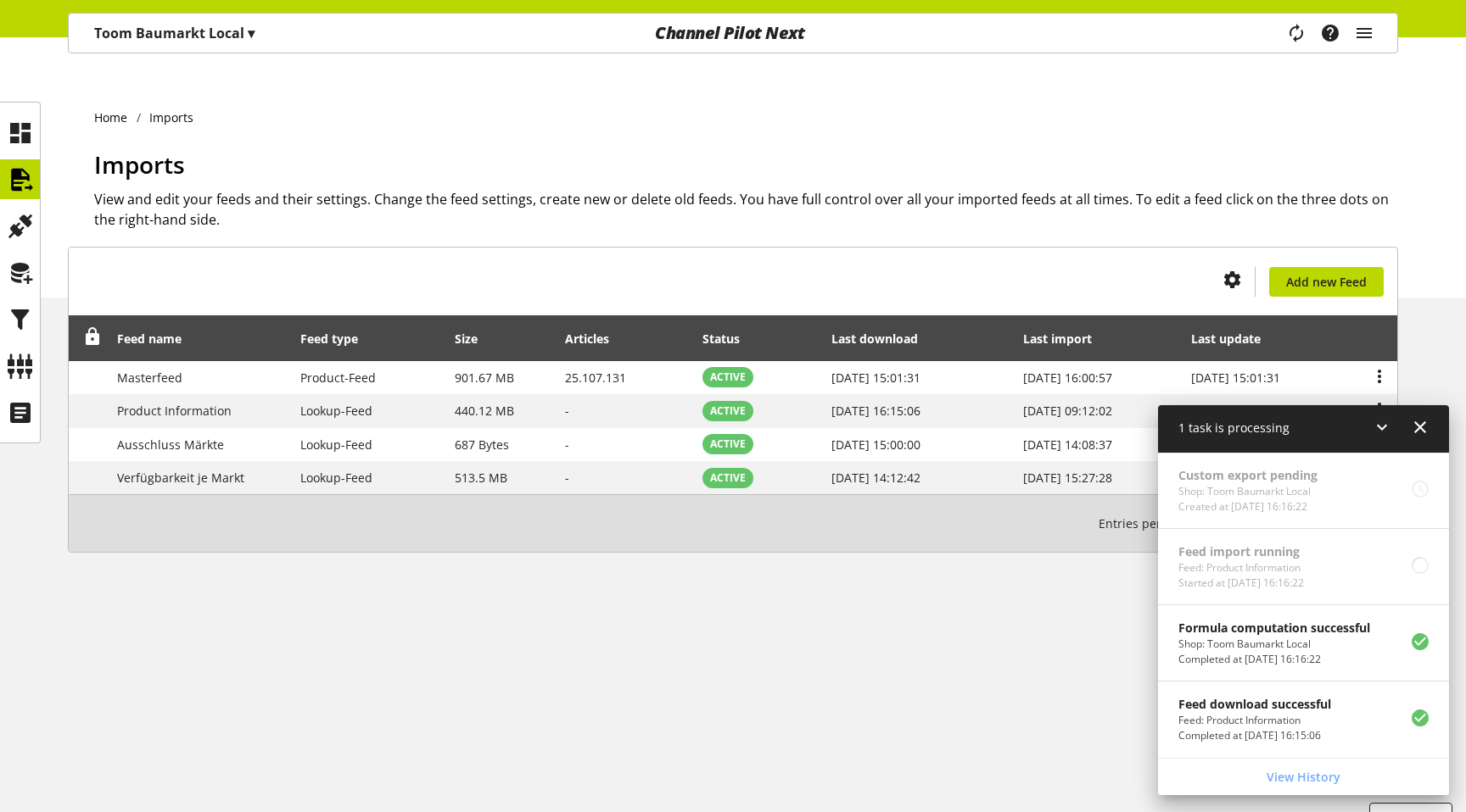
click at [1427, 427] on icon at bounding box center [1420, 427] width 20 height 30
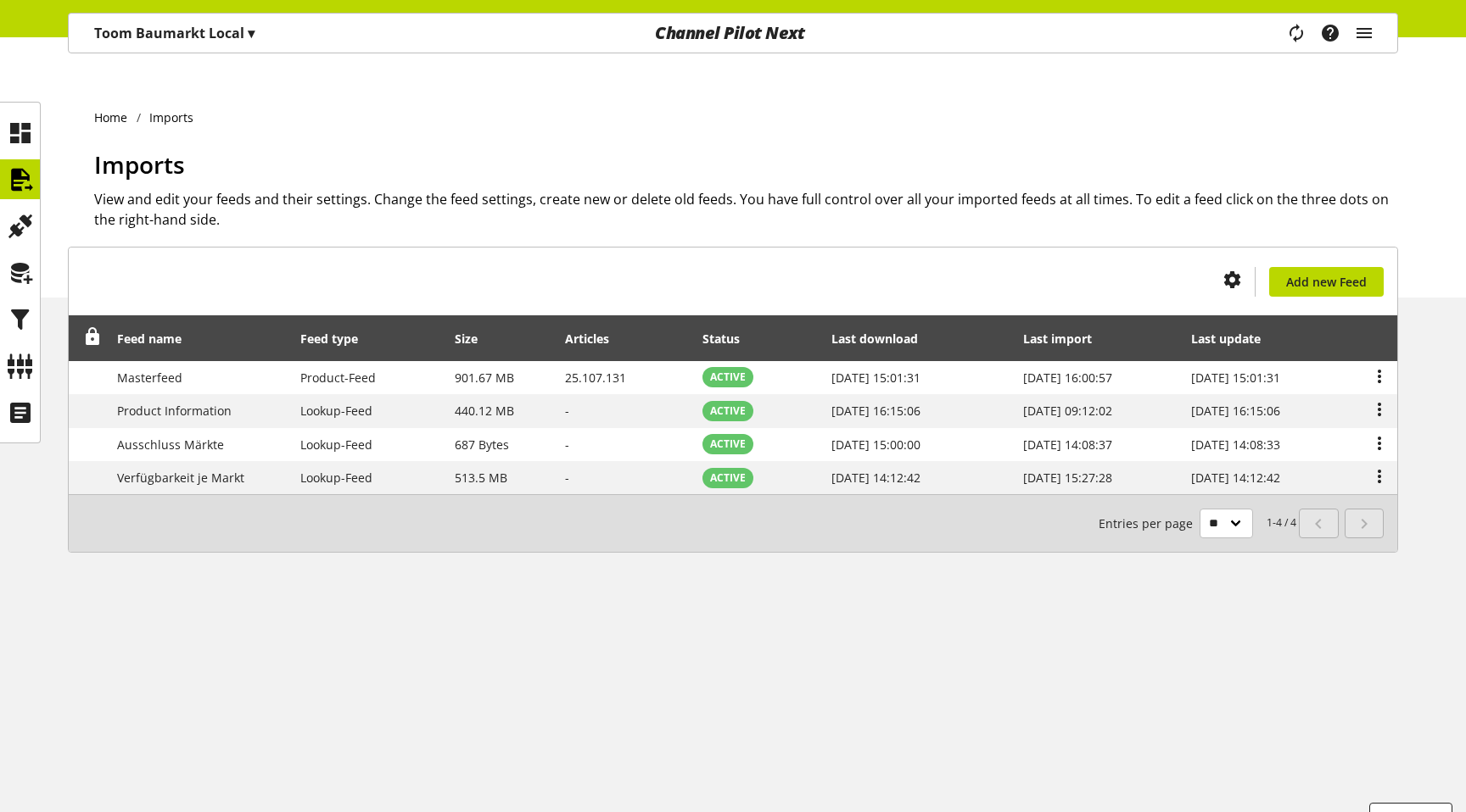
click at [995, 189] on h2 "View and edit your feeds and their settings. Change the feed settings, create n…" at bounding box center [746, 209] width 1304 height 41
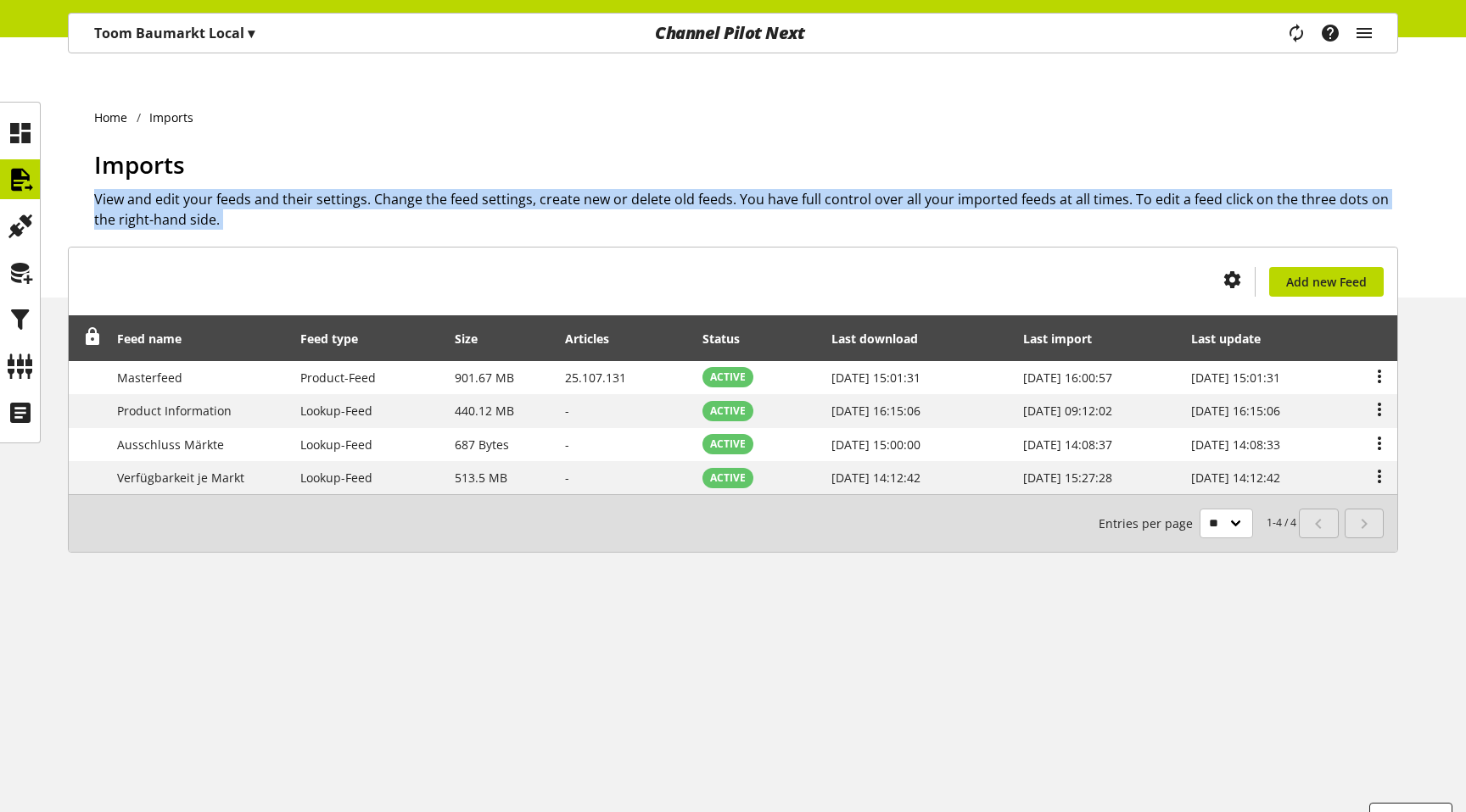
click at [995, 189] on h2 "View and edit your feeds and their settings. Change the feed settings, create n…" at bounding box center [746, 209] width 1304 height 41
